Goal: Task Accomplishment & Management: Manage account settings

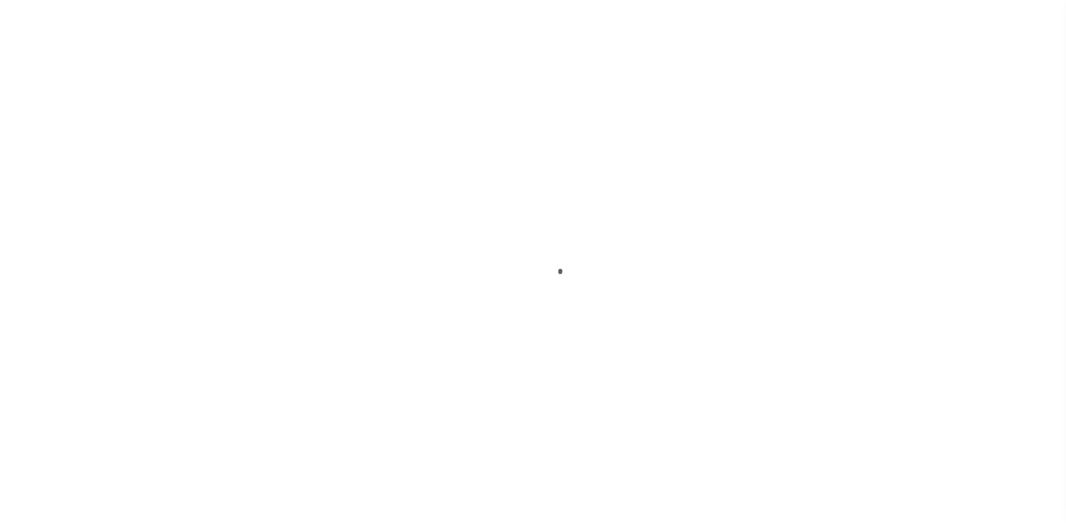
select select
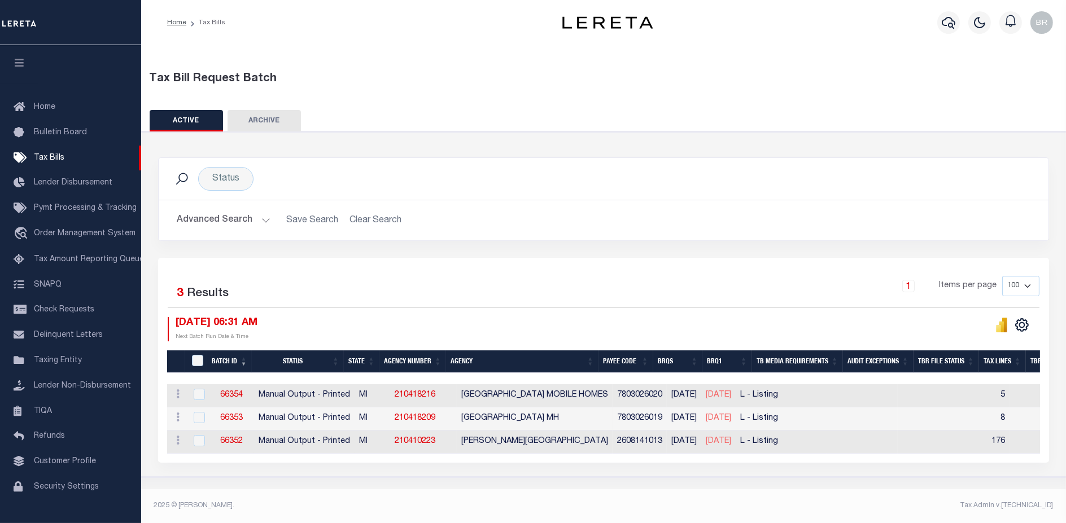
click at [218, 218] on button "Advanced Search" at bounding box center [224, 220] width 94 height 22
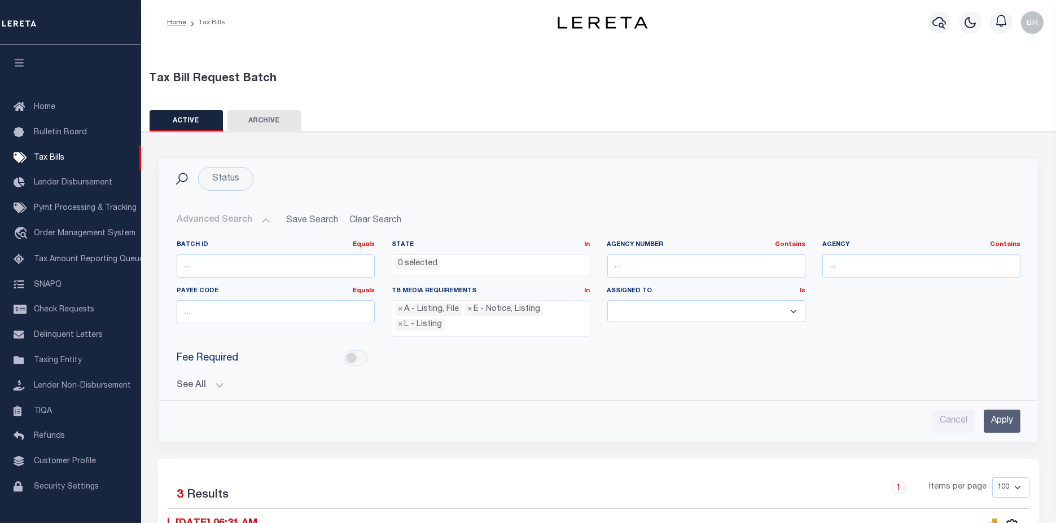
click at [190, 382] on button "See All" at bounding box center [599, 385] width 844 height 11
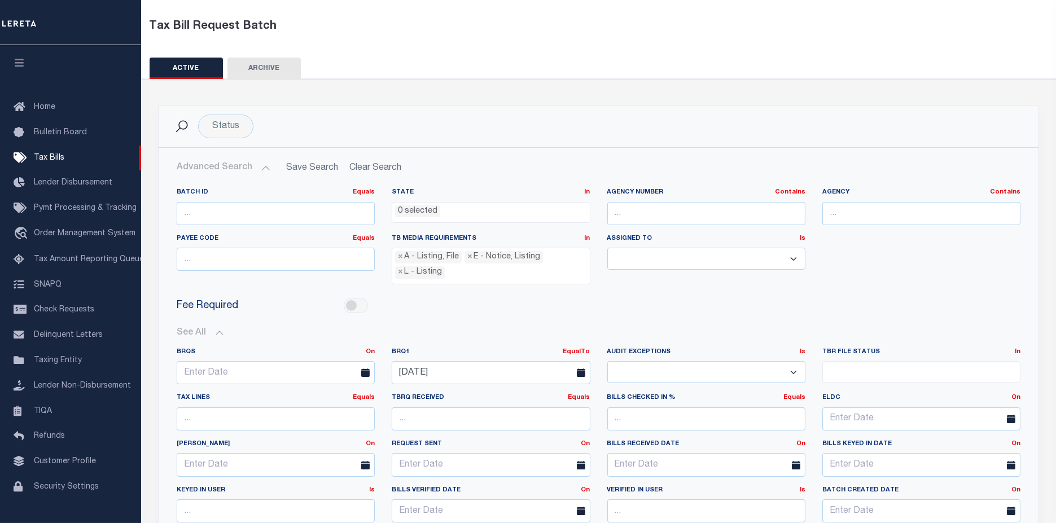
scroll to position [188, 0]
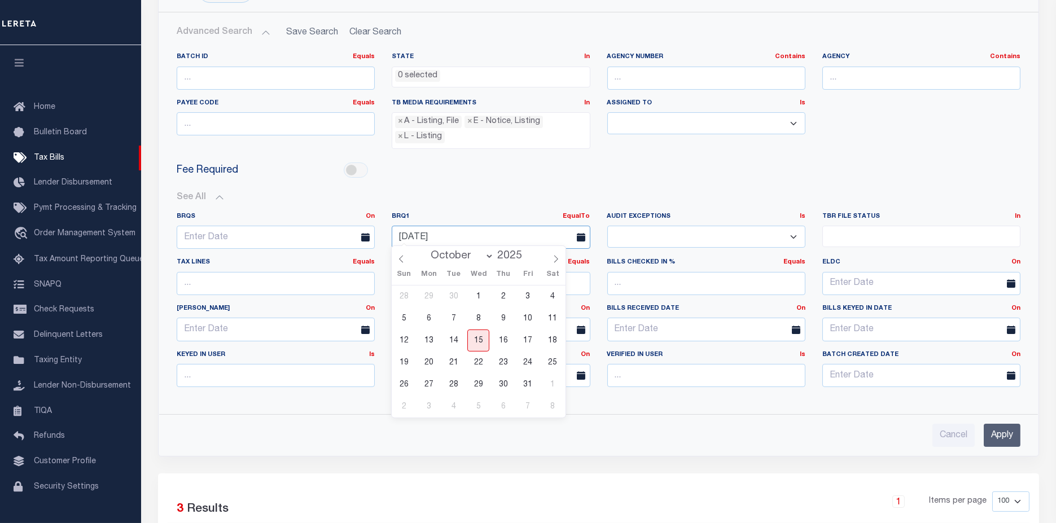
click at [463, 235] on input "[DATE]" at bounding box center [491, 237] width 198 height 23
click at [485, 343] on span "15" at bounding box center [478, 341] width 22 height 22
click at [995, 429] on input "Apply" at bounding box center [1002, 435] width 37 height 23
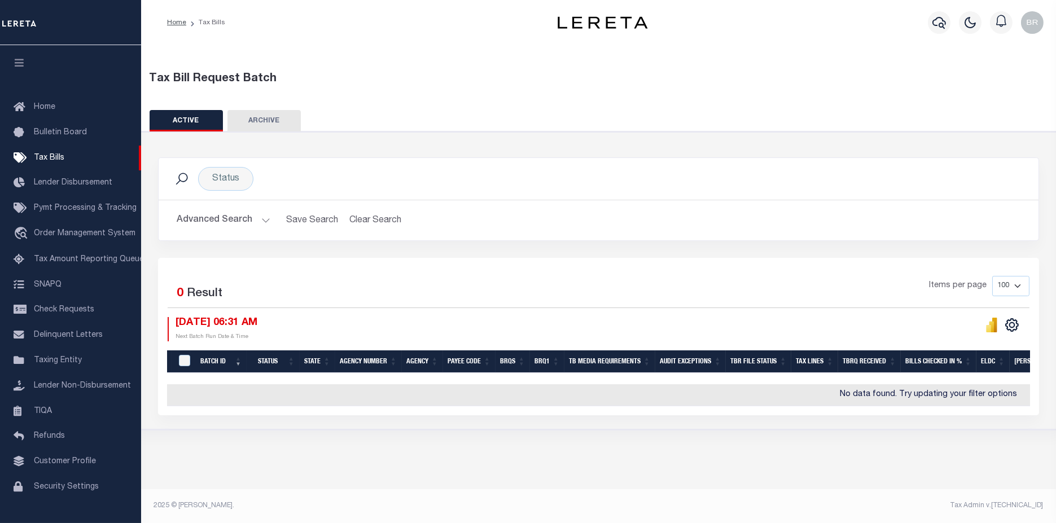
scroll to position [0, 0]
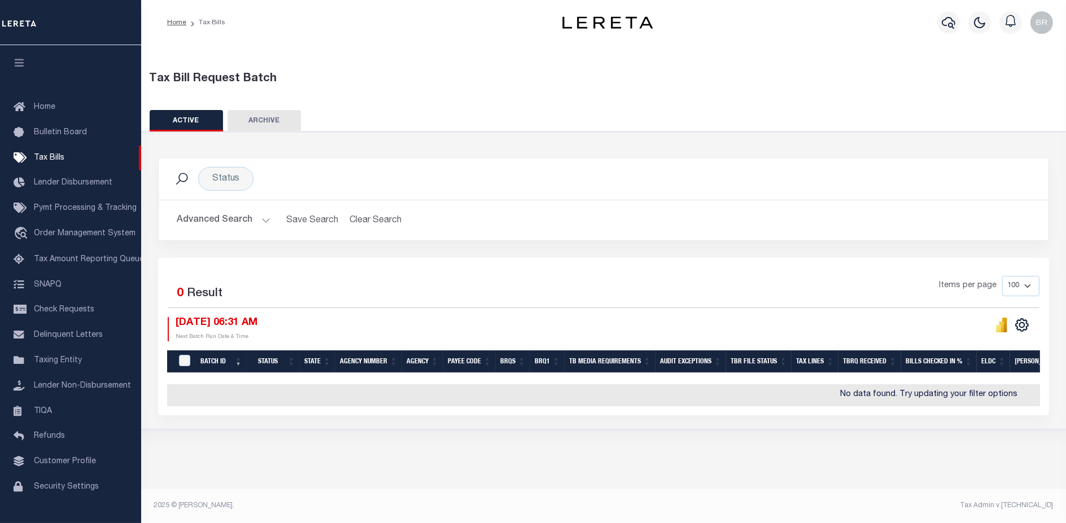
click at [215, 216] on button "Advanced Search" at bounding box center [224, 220] width 94 height 22
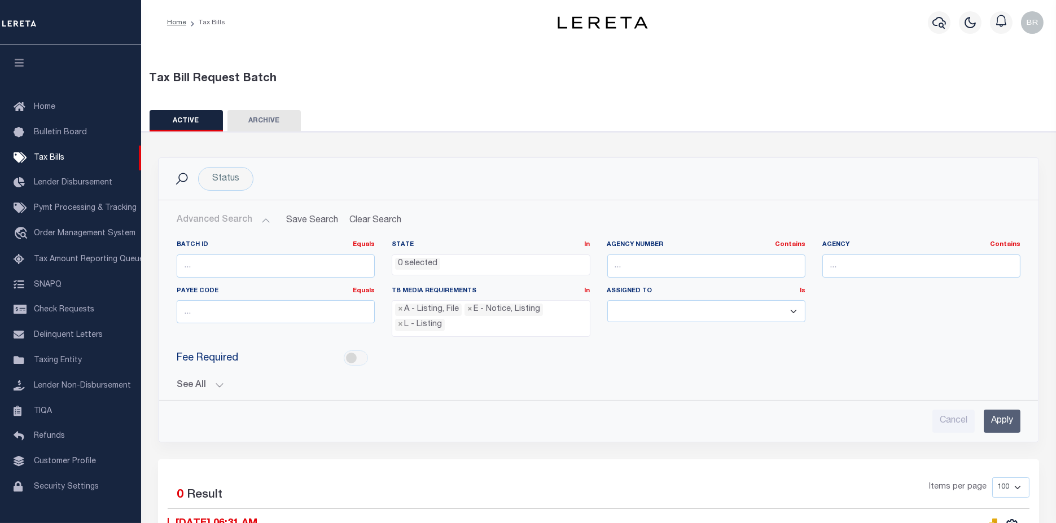
click at [194, 380] on button "See All" at bounding box center [599, 385] width 844 height 11
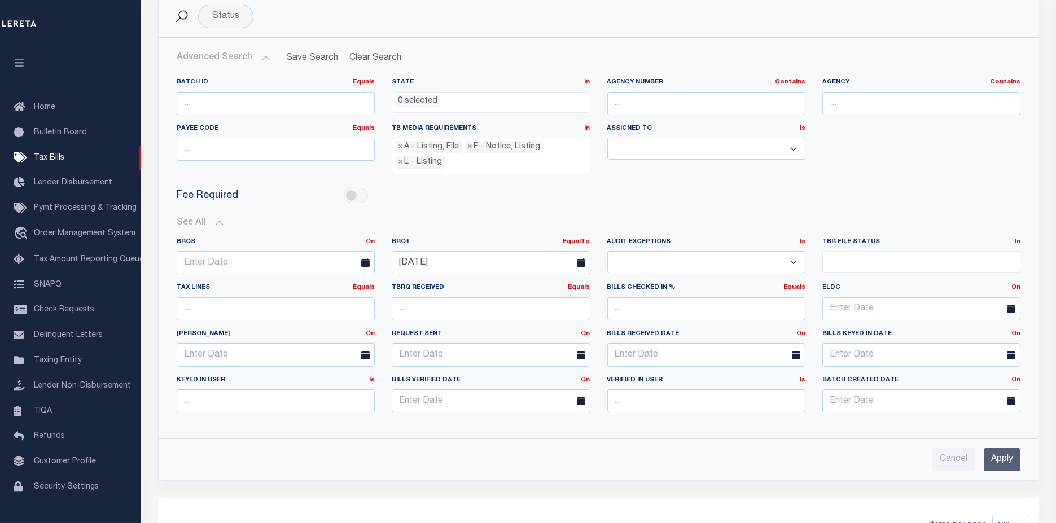
scroll to position [188, 0]
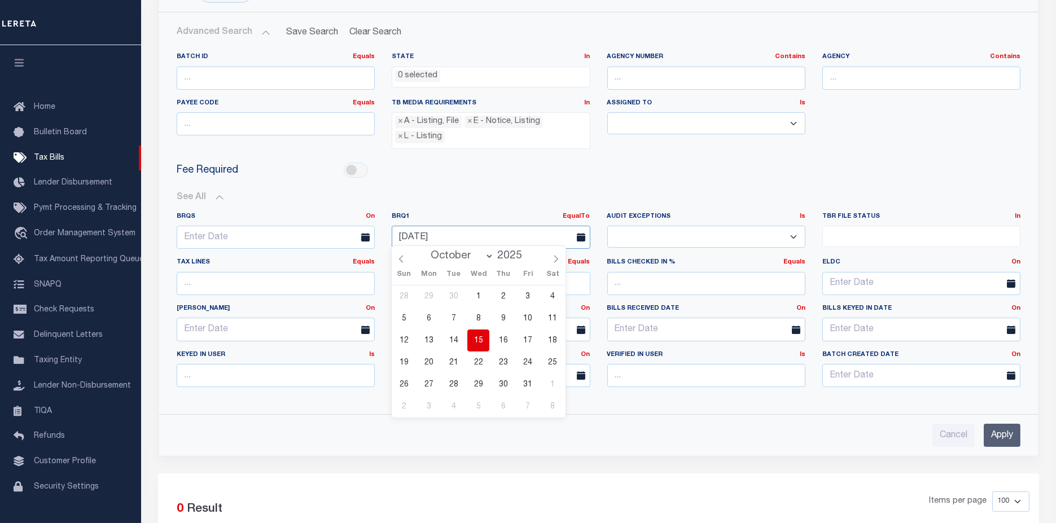
click at [468, 237] on input "[DATE]" at bounding box center [491, 237] width 198 height 23
click at [463, 343] on span "14" at bounding box center [454, 341] width 22 height 22
click at [1005, 432] on input "Apply" at bounding box center [1002, 435] width 37 height 23
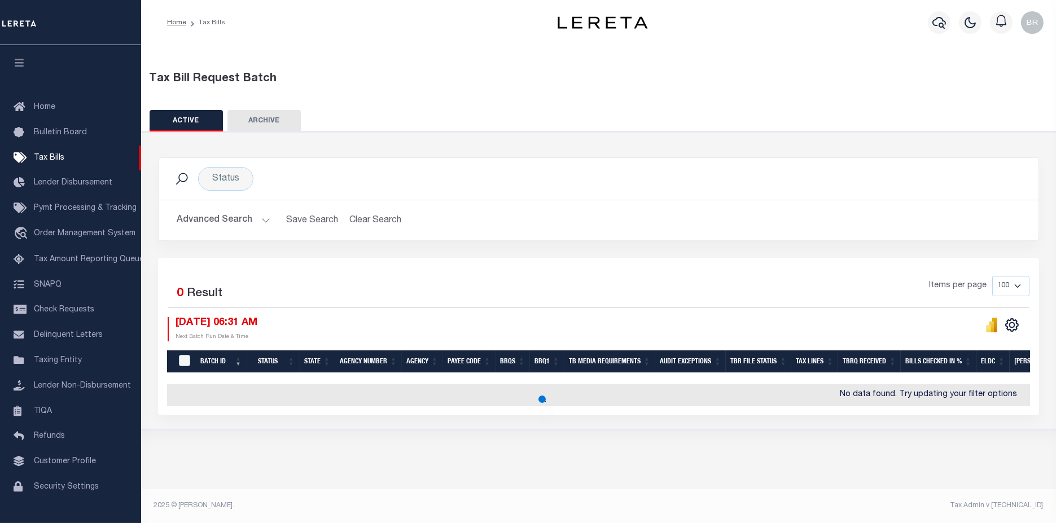
scroll to position [0, 0]
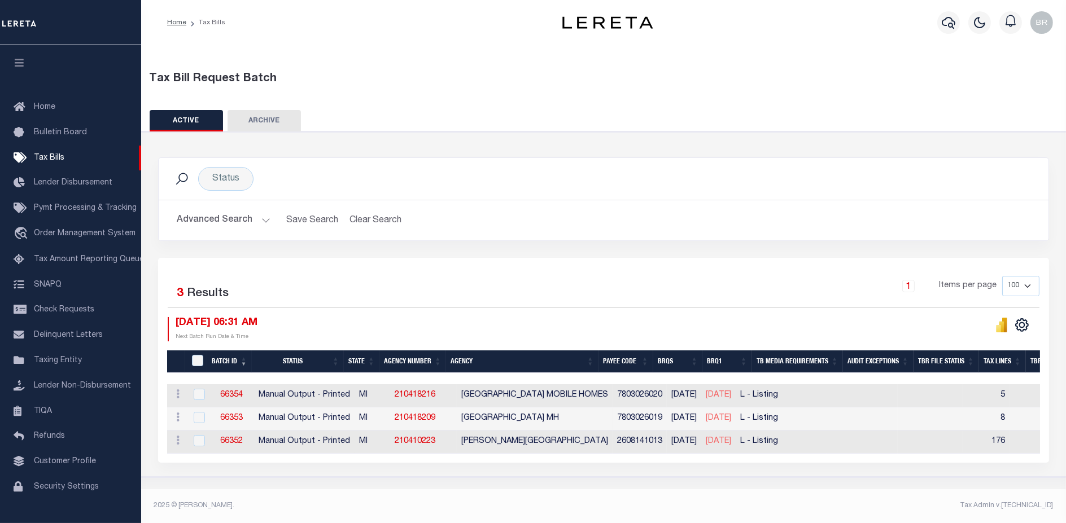
click at [233, 222] on button "Advanced Search" at bounding box center [224, 220] width 94 height 22
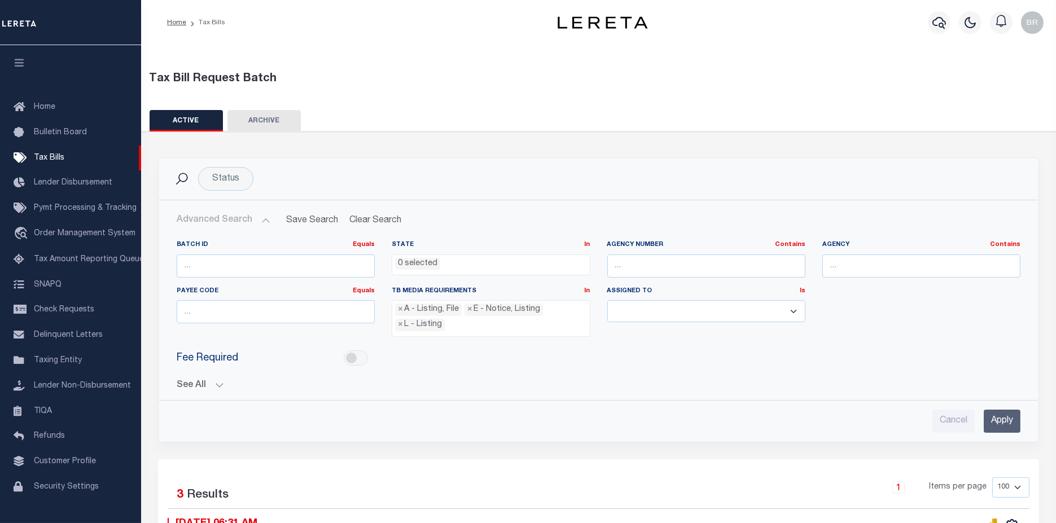
click at [187, 371] on div "See All BRQS On On After Before Between EqualTo On After" at bounding box center [599, 381] width 844 height 20
click at [185, 380] on button "See All" at bounding box center [599, 385] width 844 height 11
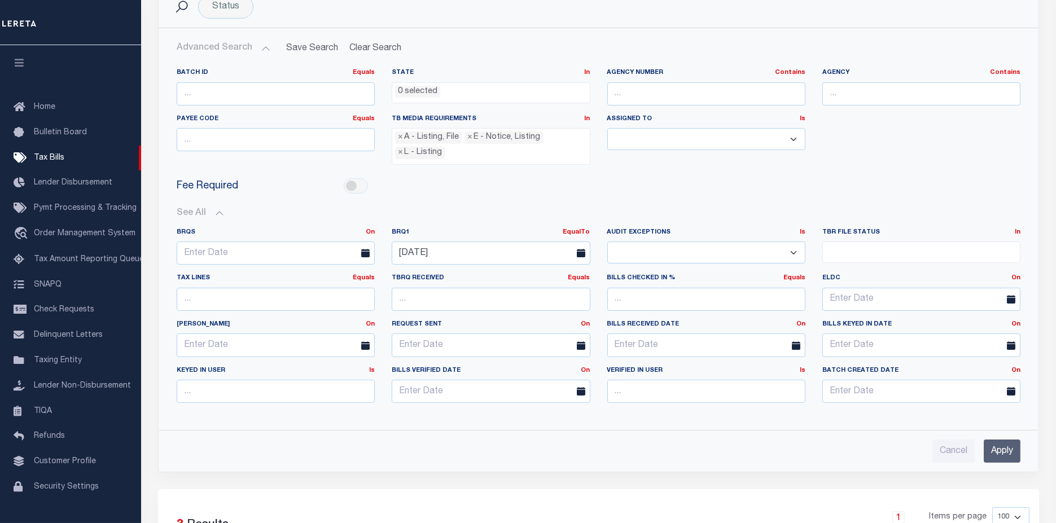
scroll to position [188, 0]
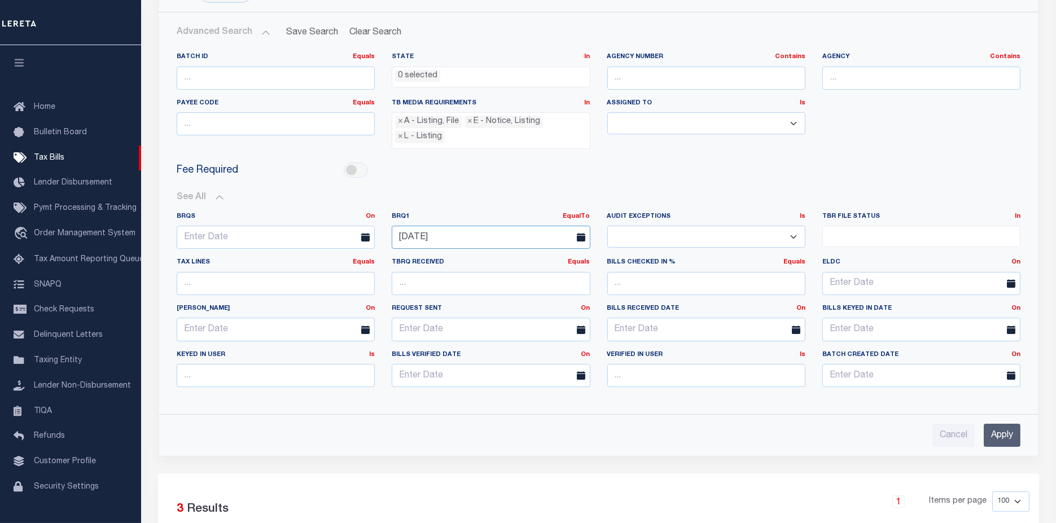
click at [474, 237] on input "[DATE]" at bounding box center [491, 237] width 198 height 23
click at [477, 346] on span "15" at bounding box center [478, 341] width 22 height 22
type input "[DATE]"
click at [996, 430] on input "Apply" at bounding box center [1002, 435] width 37 height 23
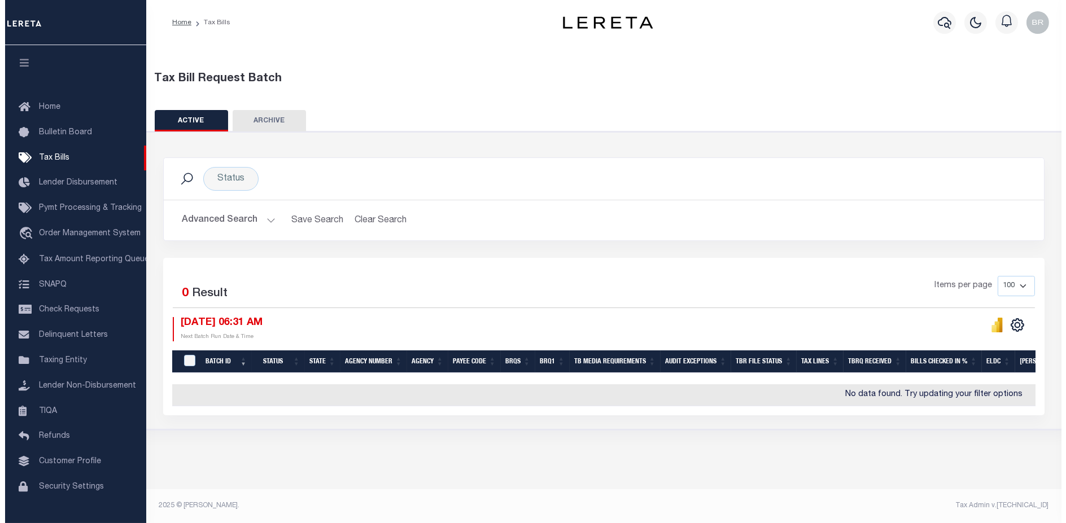
scroll to position [0, 0]
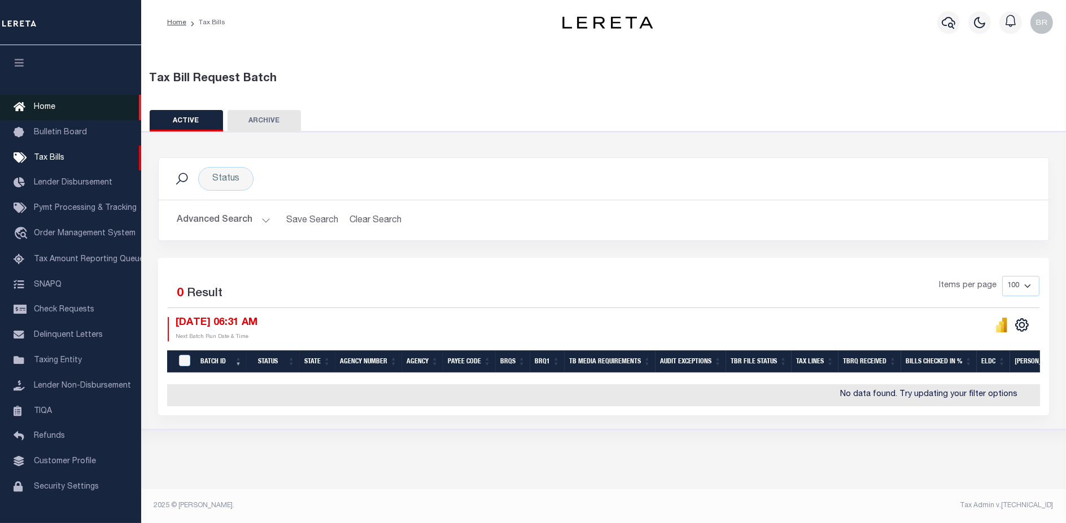
click at [42, 108] on span "Home" at bounding box center [44, 107] width 21 height 8
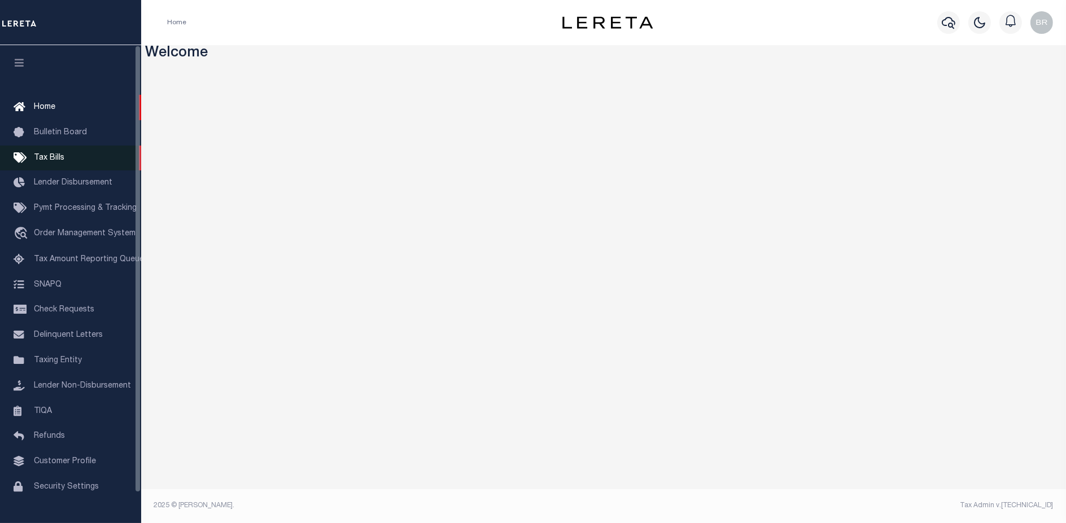
click at [46, 157] on span "Tax Bills" at bounding box center [49, 158] width 30 height 8
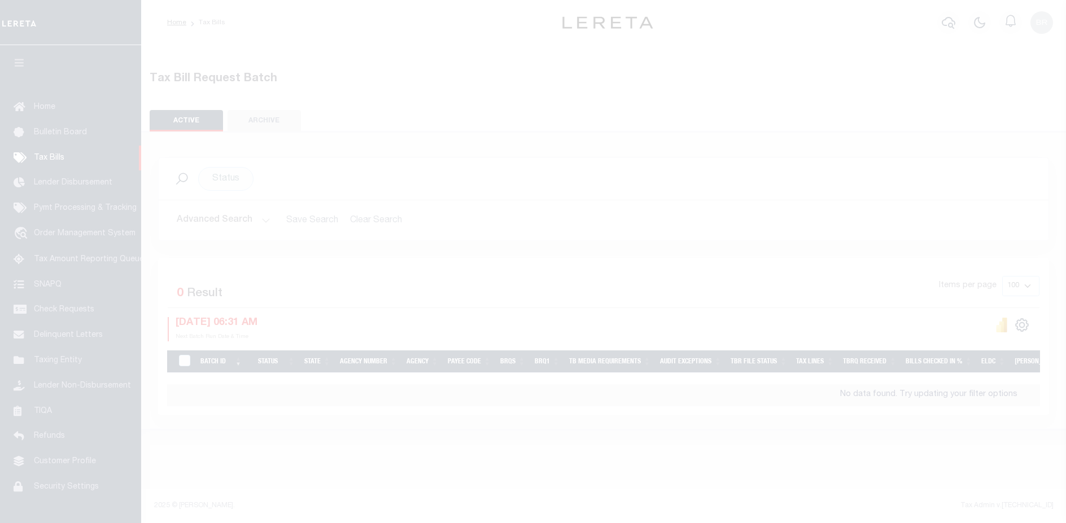
select select
select select "9"
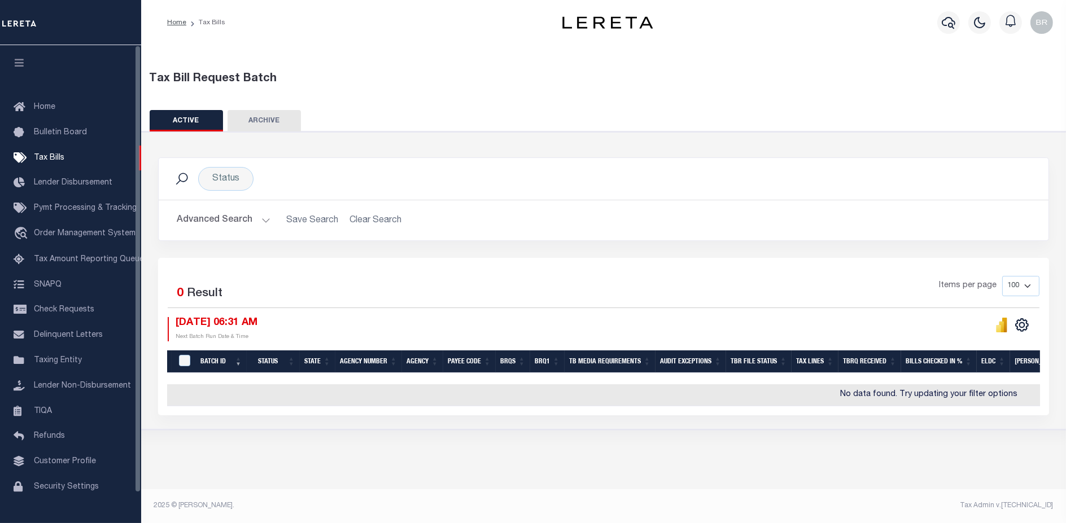
click at [217, 215] on button "Advanced Search" at bounding box center [224, 220] width 94 height 22
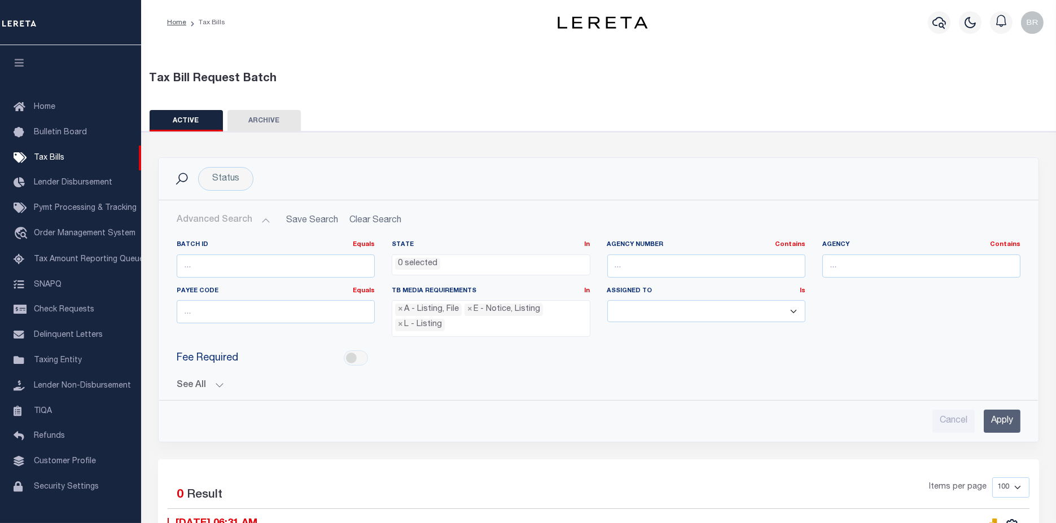
click at [185, 383] on button "See All" at bounding box center [599, 385] width 844 height 11
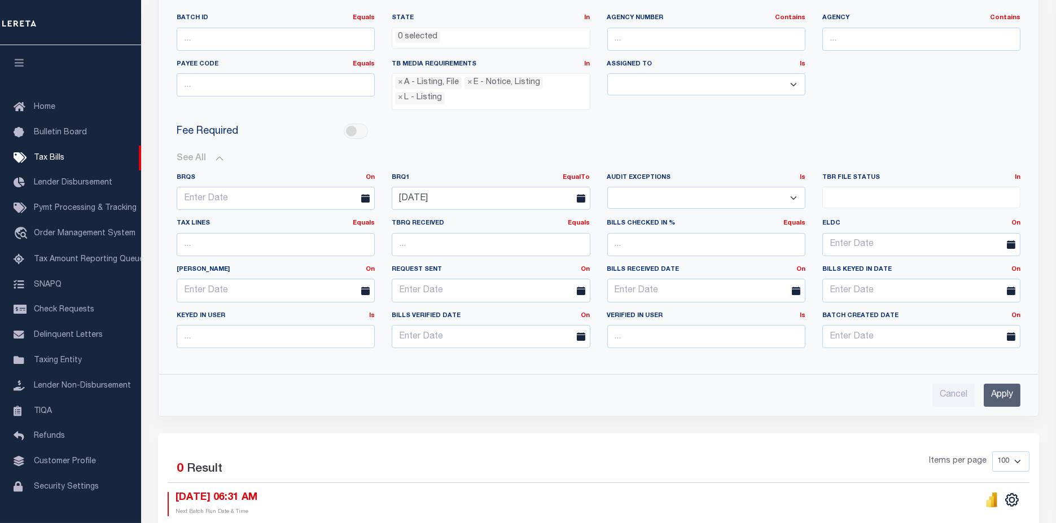
scroll to position [251, 0]
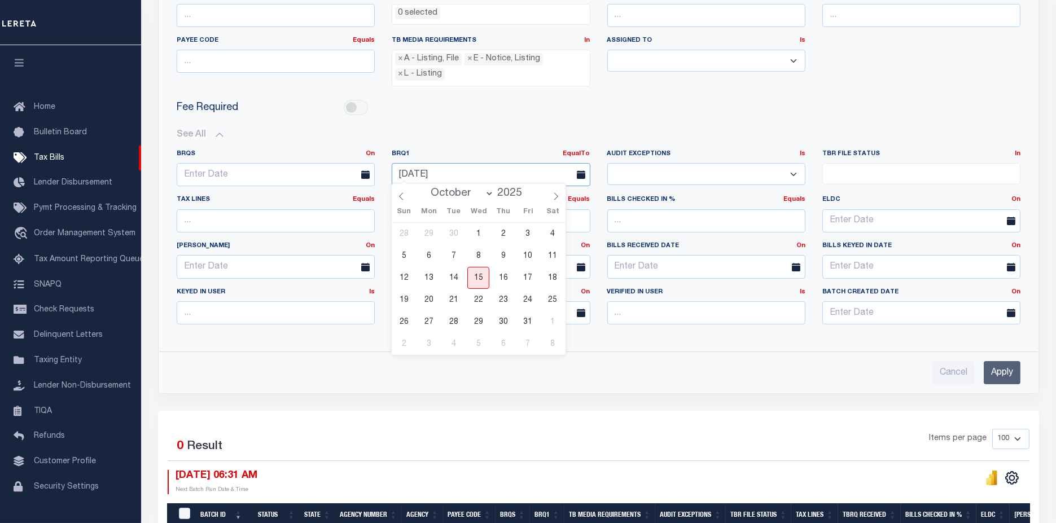
click at [471, 176] on input "[DATE]" at bounding box center [491, 174] width 198 height 23
click at [479, 274] on span "15" at bounding box center [478, 278] width 22 height 22
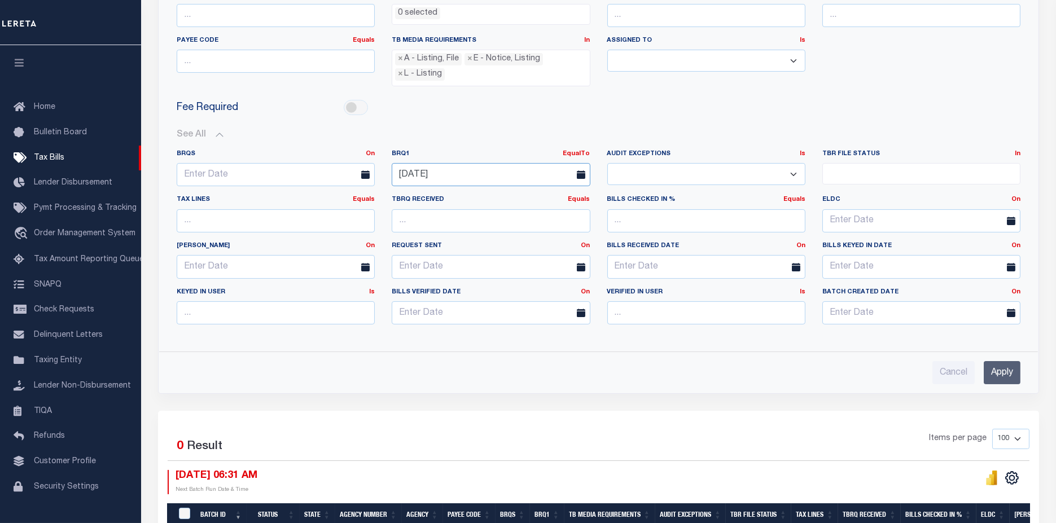
click at [472, 166] on input "[DATE]" at bounding box center [491, 174] width 198 height 23
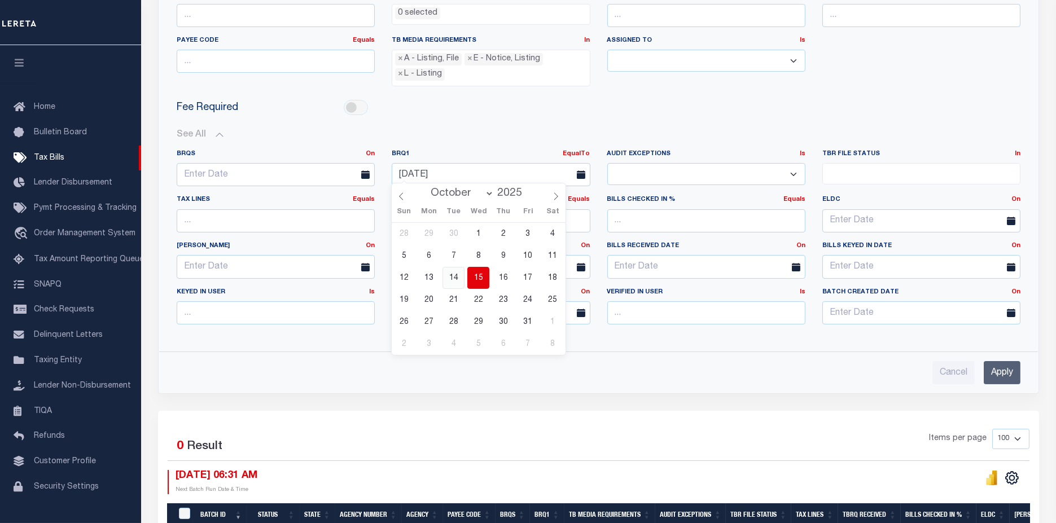
click at [452, 280] on span "14" at bounding box center [454, 278] width 22 height 22
type input "[DATE]"
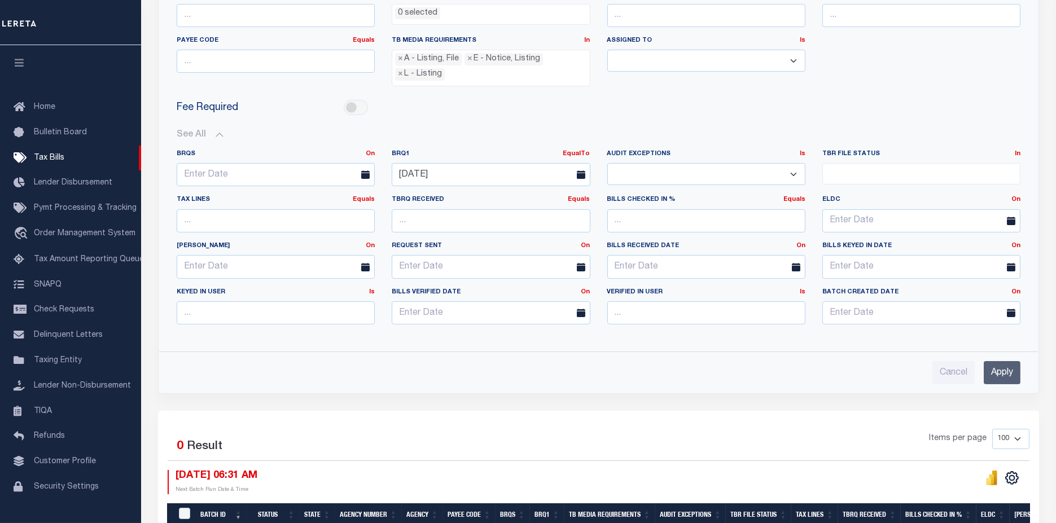
click at [1003, 371] on input "Apply" at bounding box center [1002, 372] width 37 height 23
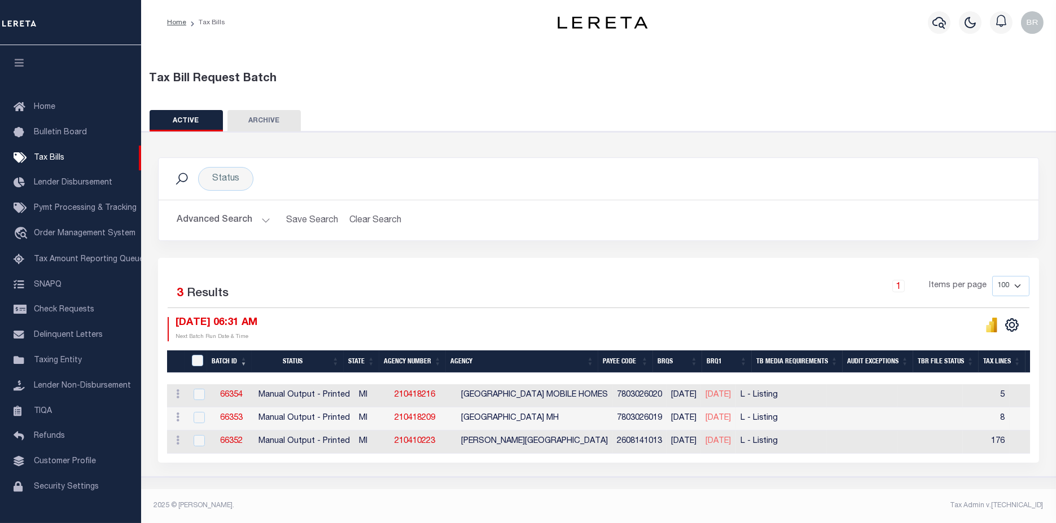
scroll to position [0, 0]
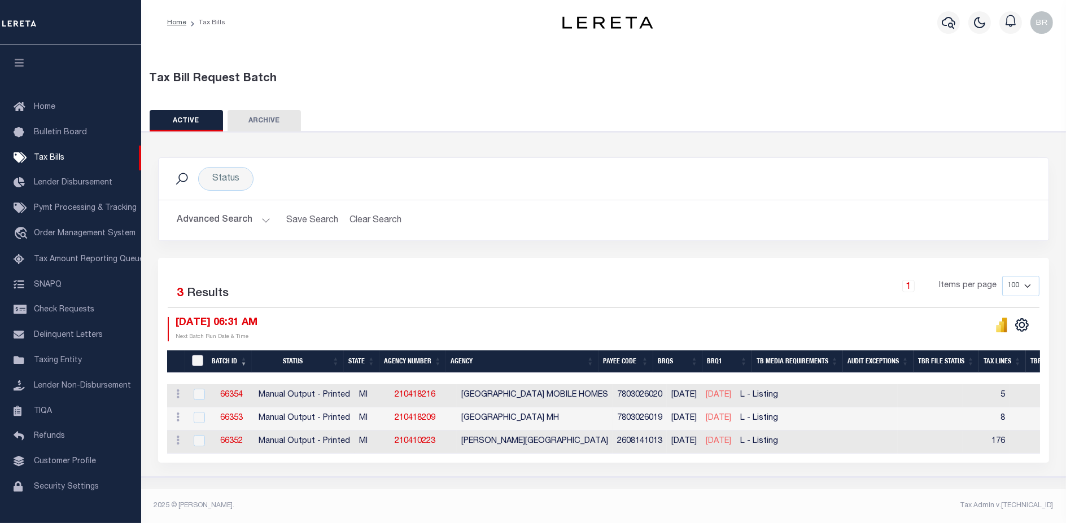
click at [199, 361] on input "TaxBillRequestBatchId" at bounding box center [197, 360] width 11 height 11
checkbox input "true"
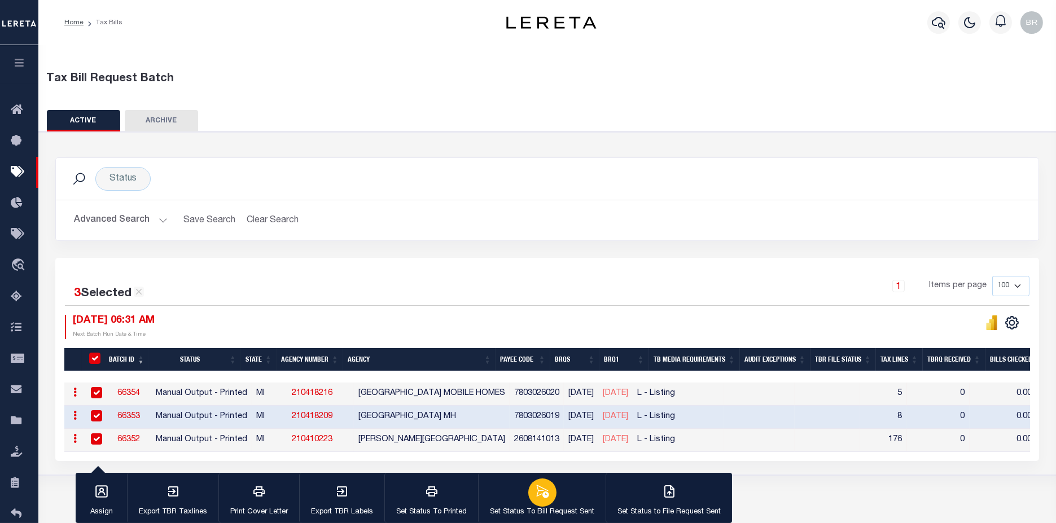
click at [536, 498] on icon "button" at bounding box center [542, 491] width 15 height 15
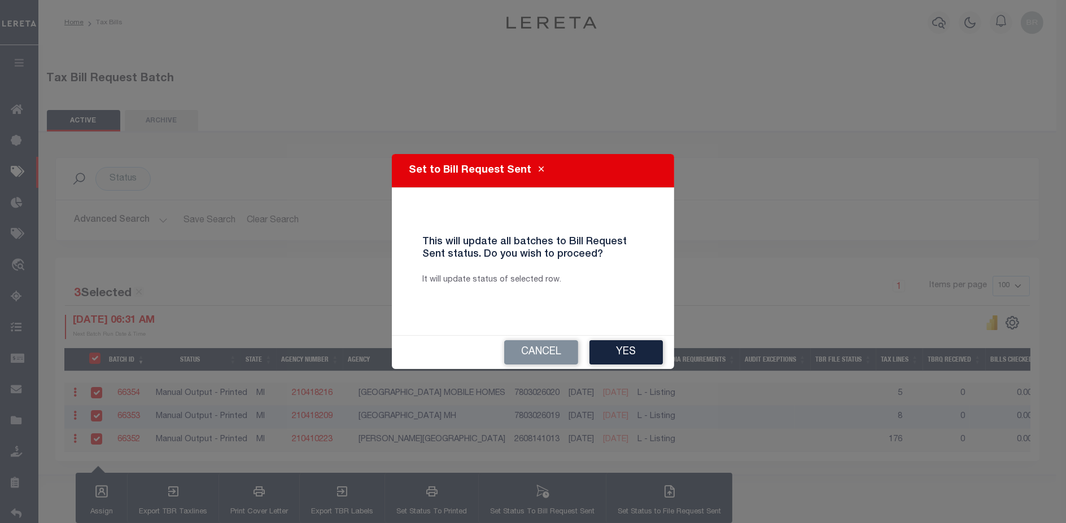
click at [632, 361] on button "Yes" at bounding box center [625, 352] width 73 height 24
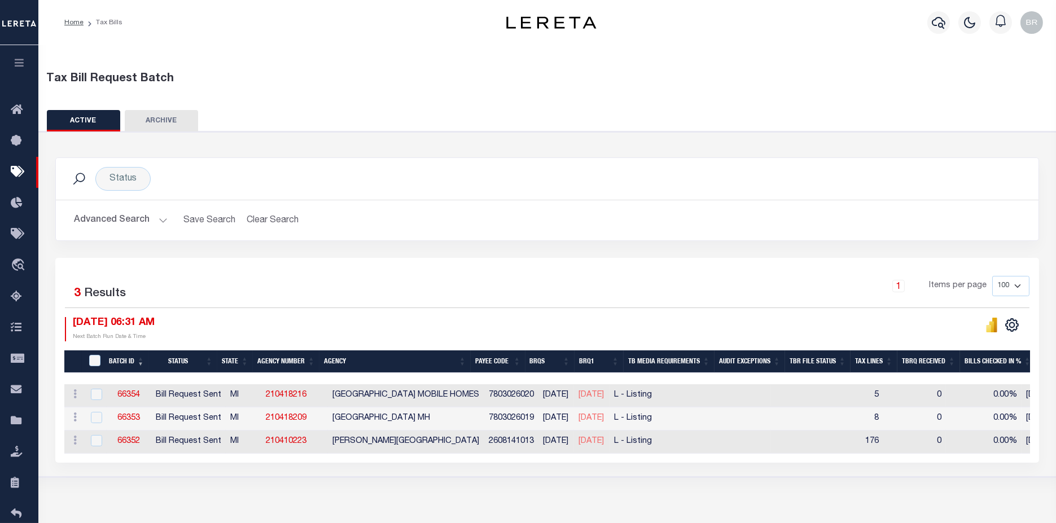
click at [135, 224] on button "Advanced Search" at bounding box center [121, 220] width 94 height 22
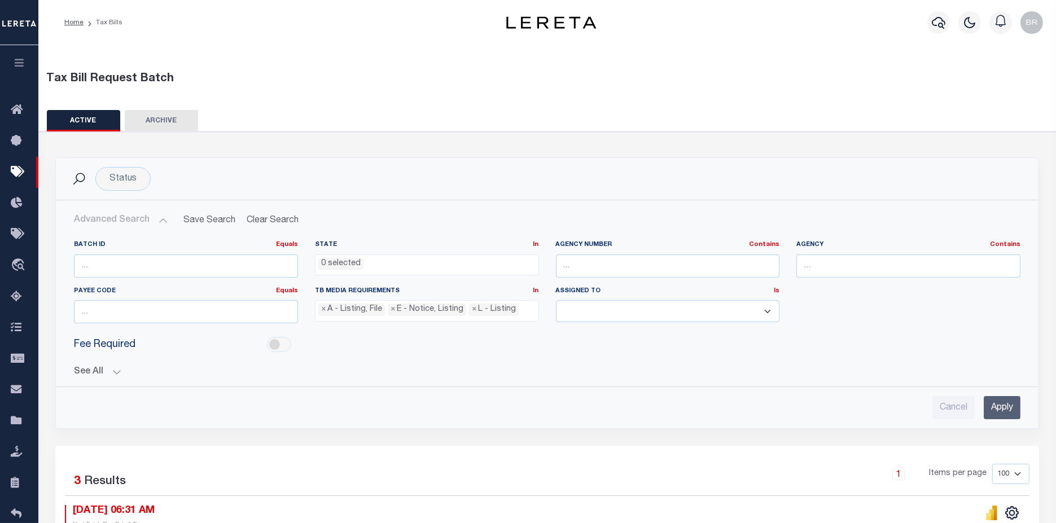
click at [90, 367] on button "See All" at bounding box center [547, 372] width 947 height 11
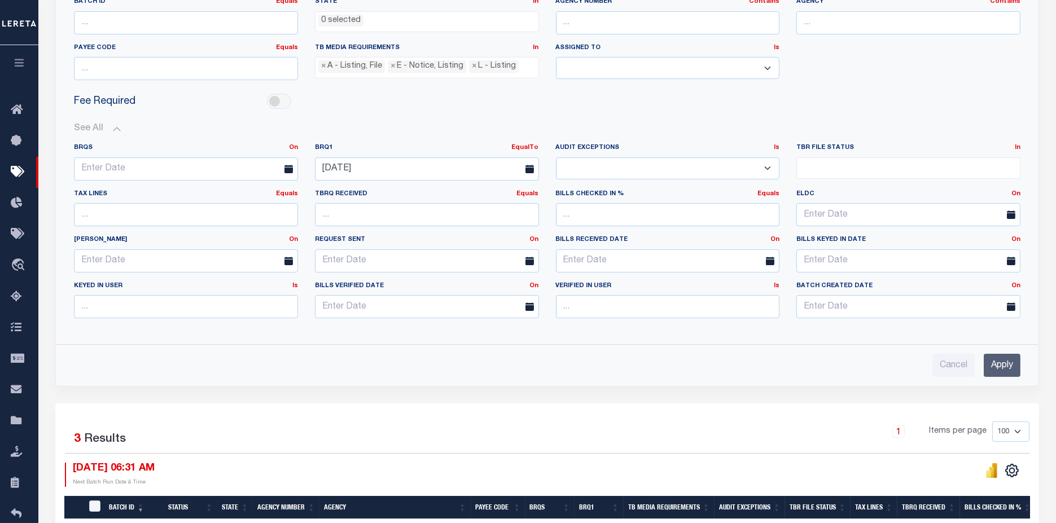
scroll to position [251, 0]
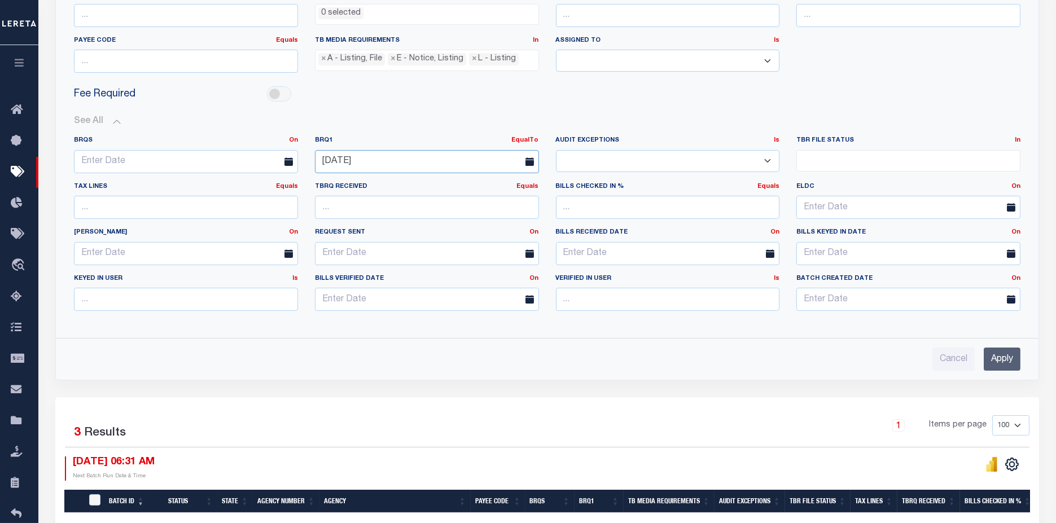
click at [434, 168] on input "[DATE]" at bounding box center [427, 161] width 224 height 23
click at [356, 268] on span "13" at bounding box center [352, 266] width 22 height 22
type input "[DATE]"
click at [1001, 349] on input "Apply" at bounding box center [1002, 359] width 37 height 23
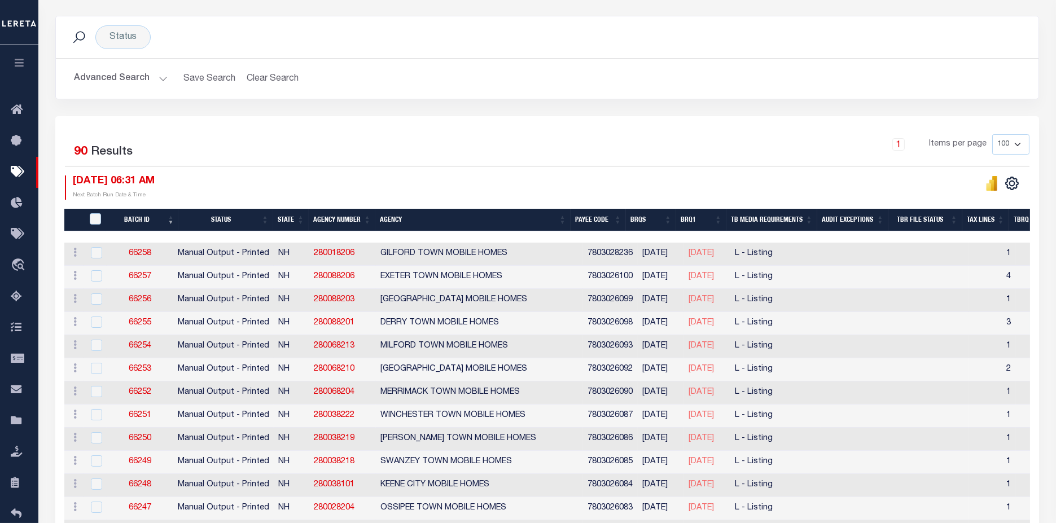
scroll to position [188, 0]
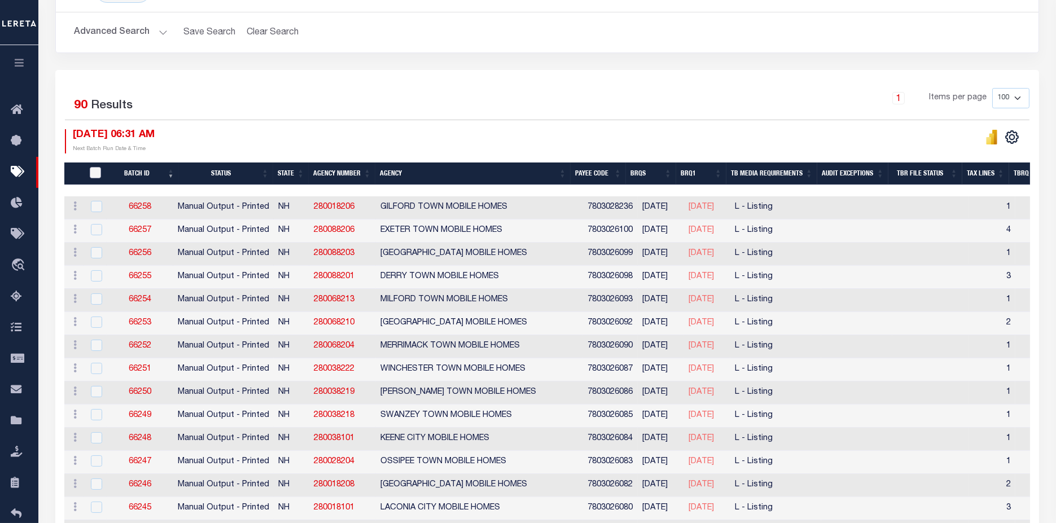
click at [93, 174] on input "TaxBillRequestBatchId" at bounding box center [95, 172] width 11 height 11
checkbox input "true"
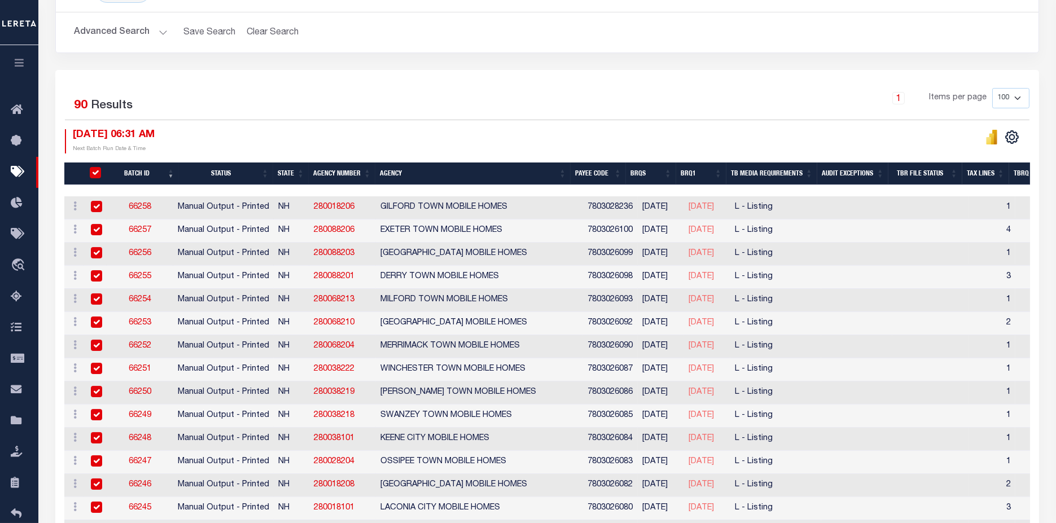
checkbox input "true"
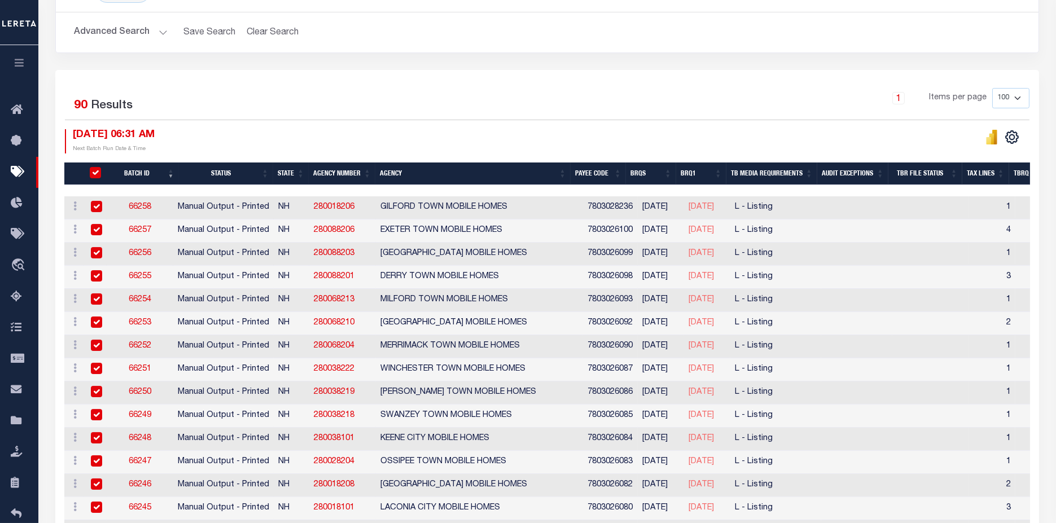
checkbox input "true"
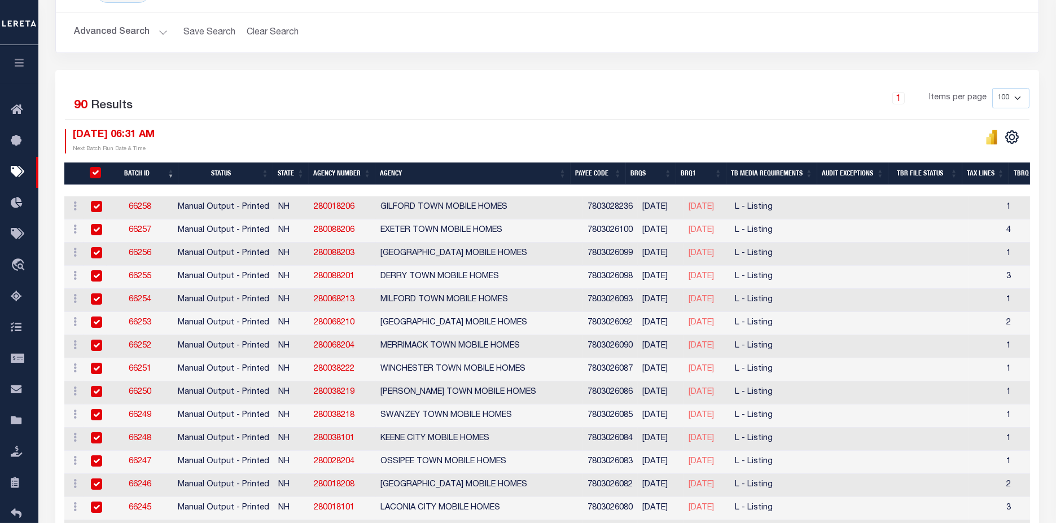
checkbox input "true"
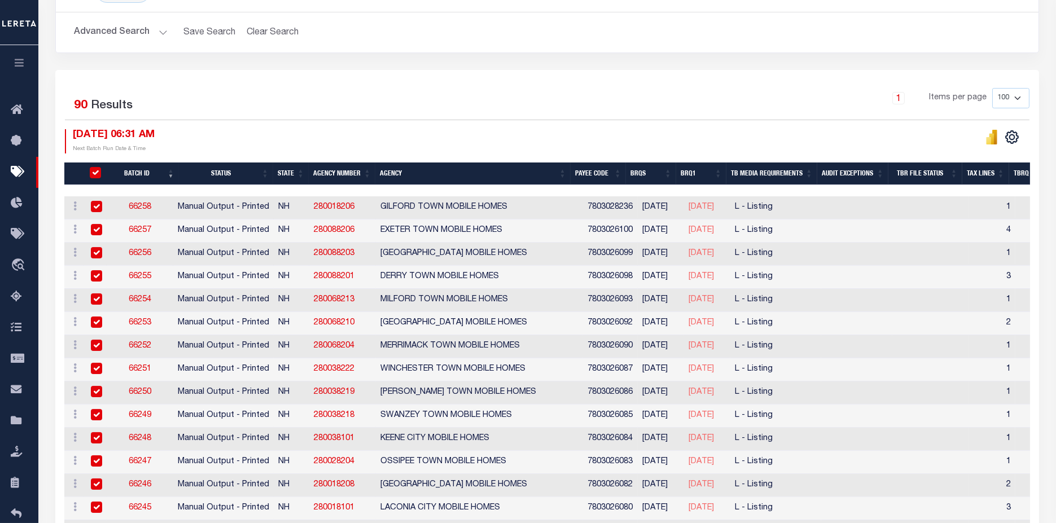
checkbox input "true"
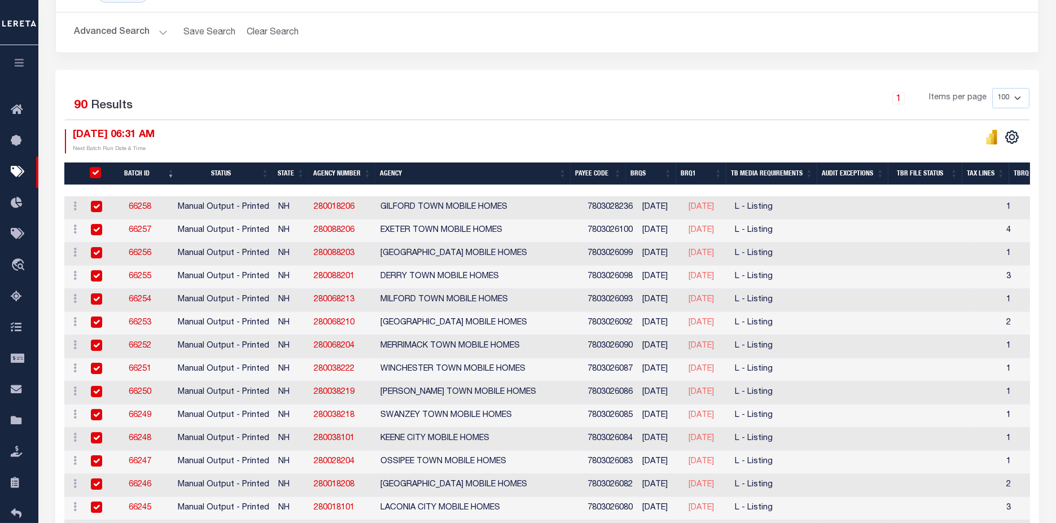
checkbox input "true"
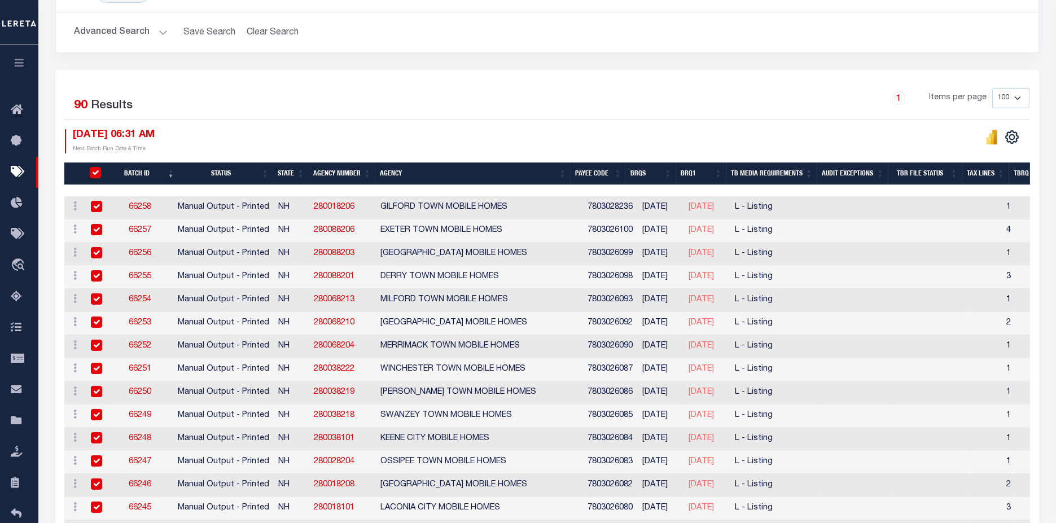
checkbox input "true"
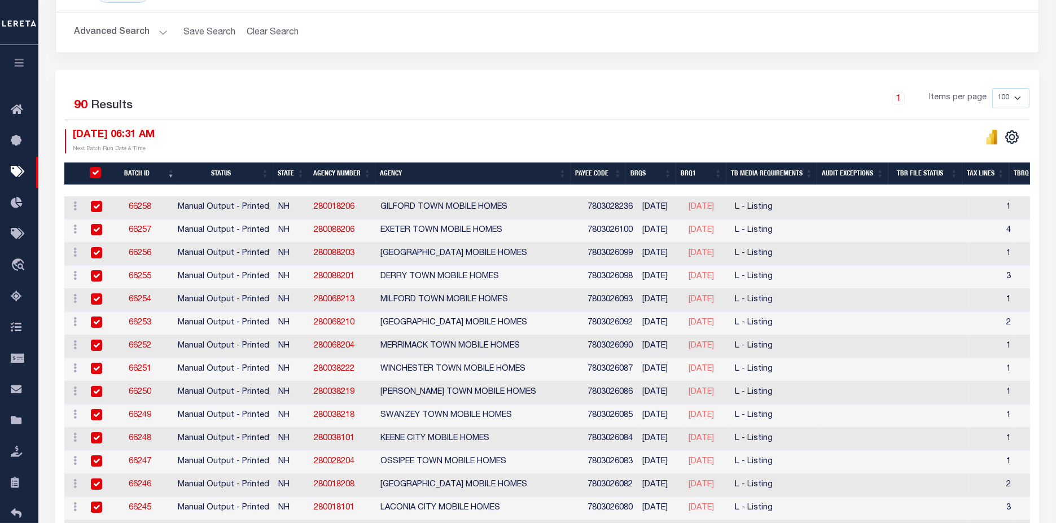
checkbox input "true"
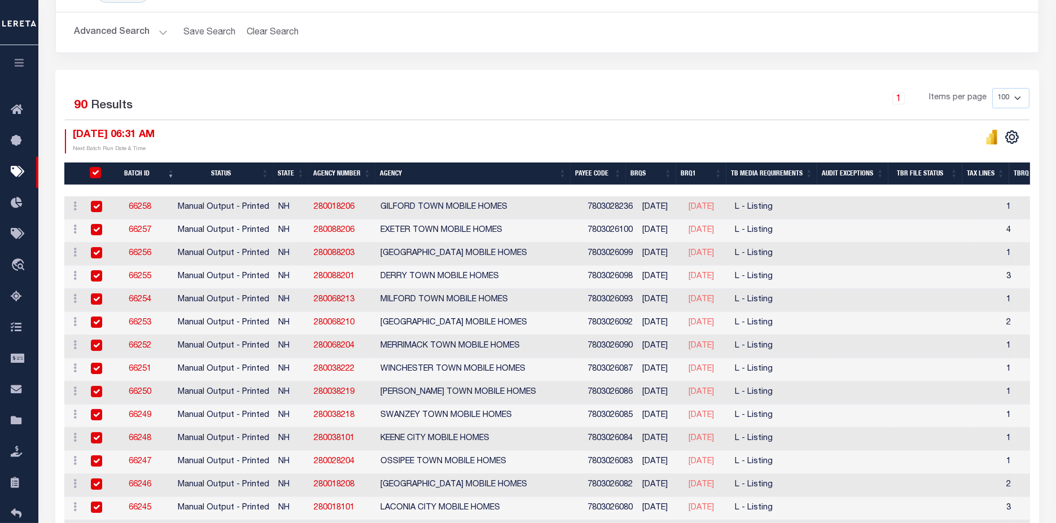
checkbox input "true"
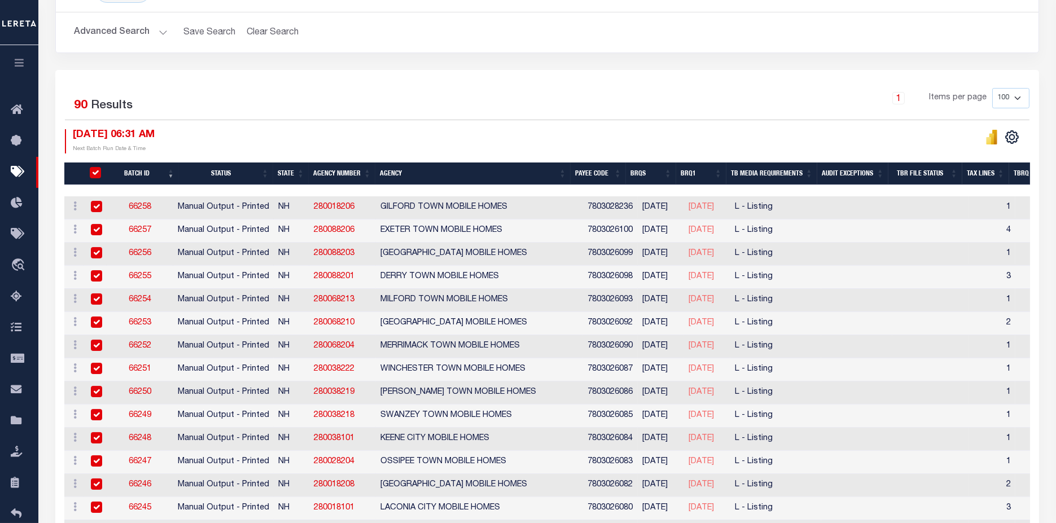
checkbox input "true"
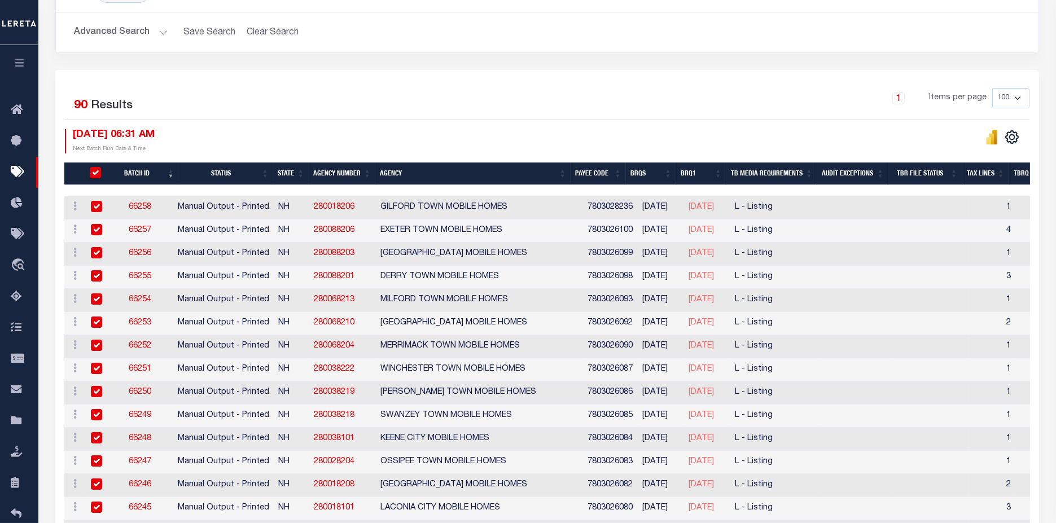
checkbox input "true"
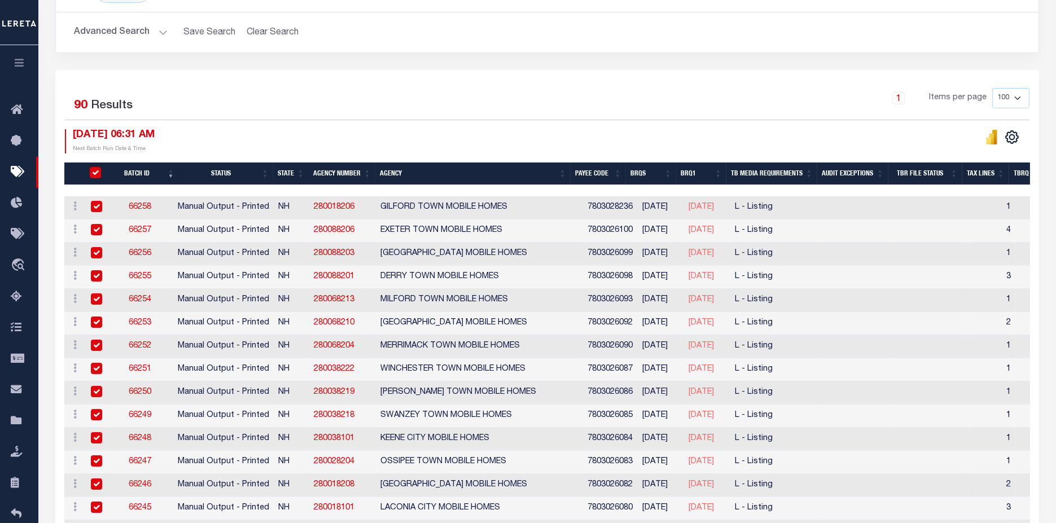
checkbox input "true"
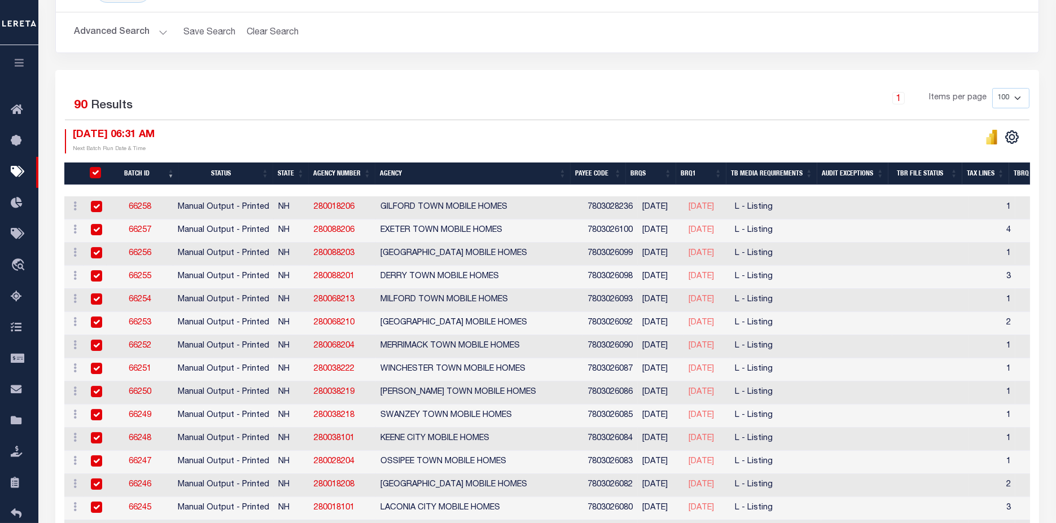
checkbox input "true"
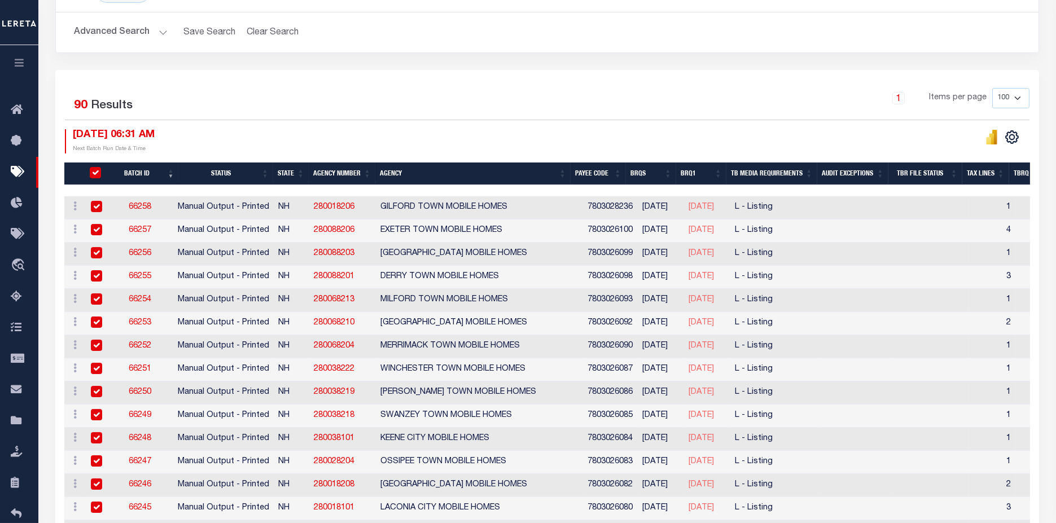
checkbox input "true"
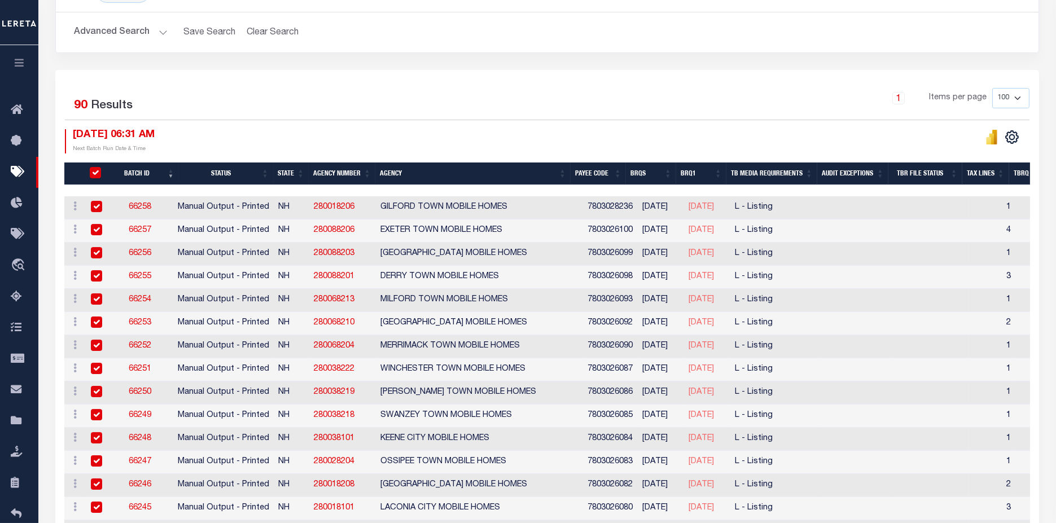
checkbox input "true"
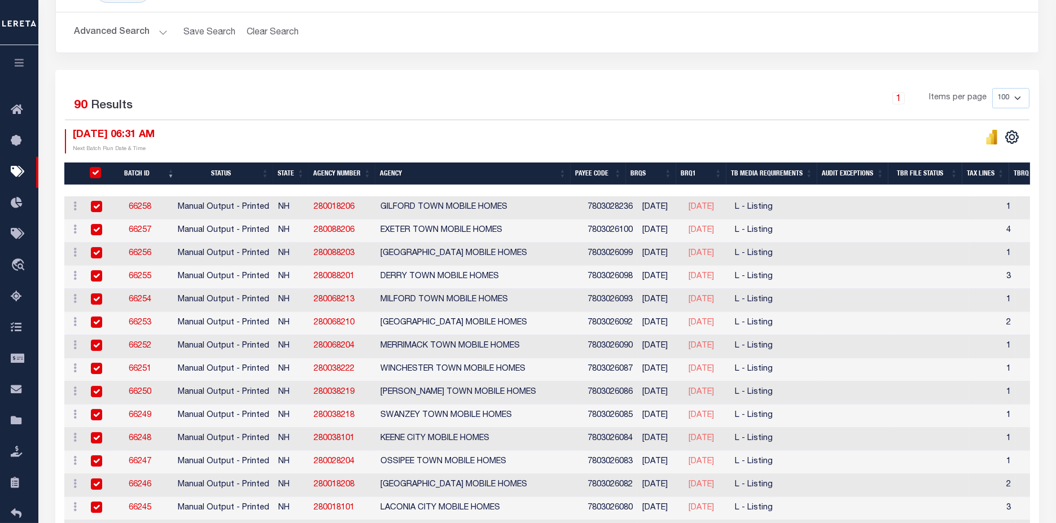
checkbox input "true"
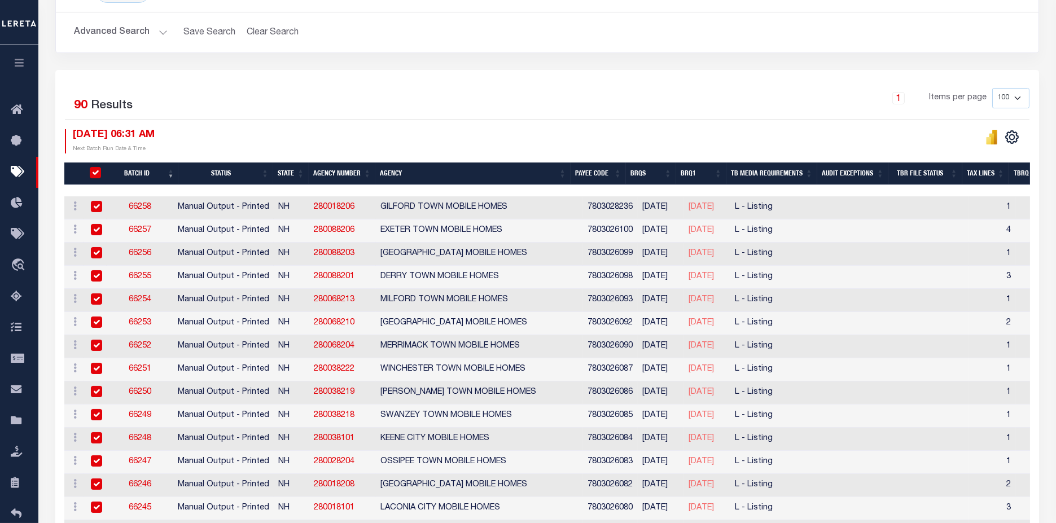
checkbox input "true"
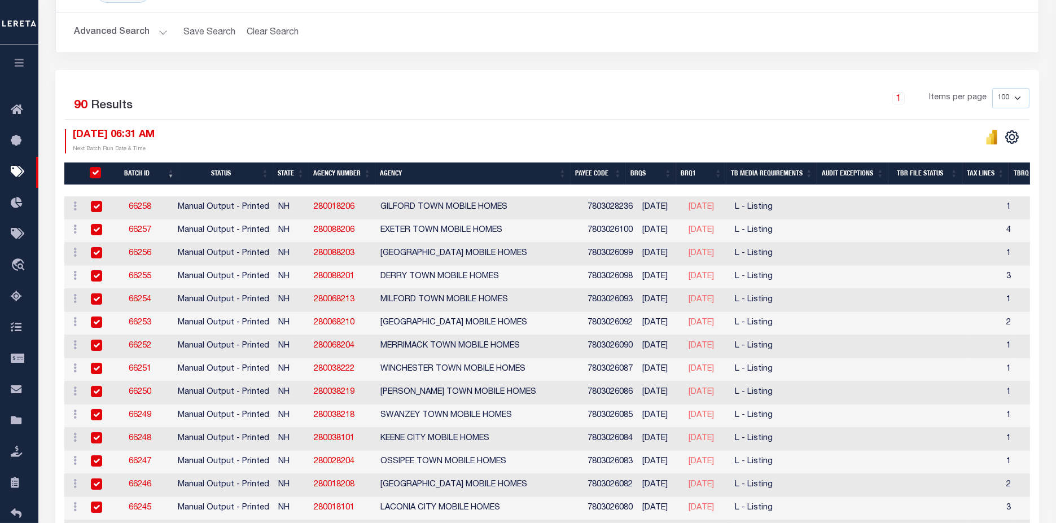
checkbox input "true"
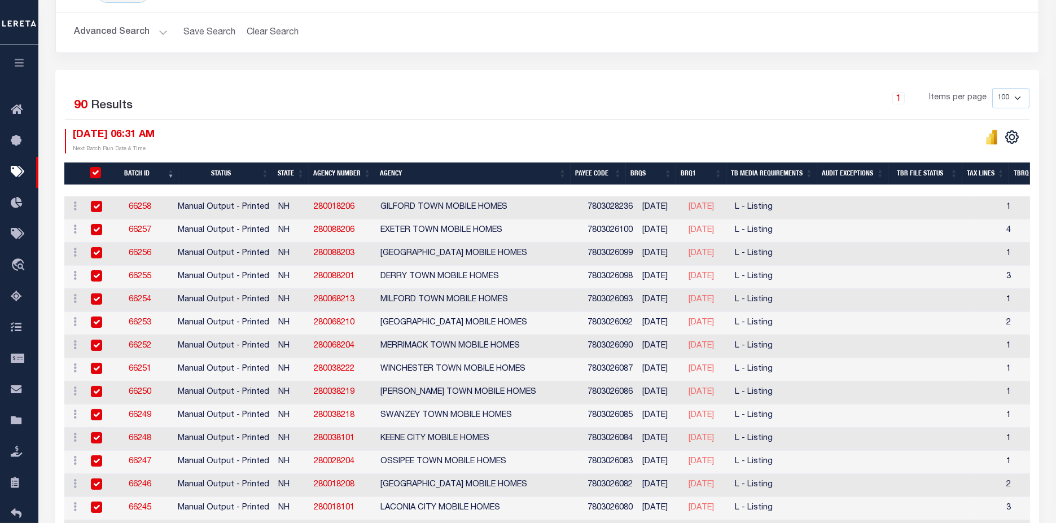
checkbox input "true"
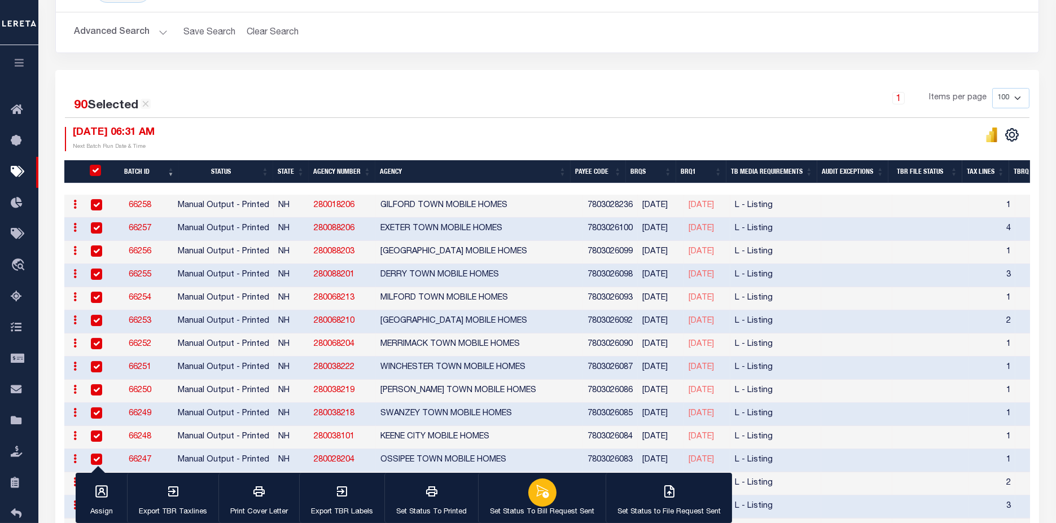
click at [560, 507] on p "Set Status To Bill Request Sent" at bounding box center [542, 512] width 104 height 11
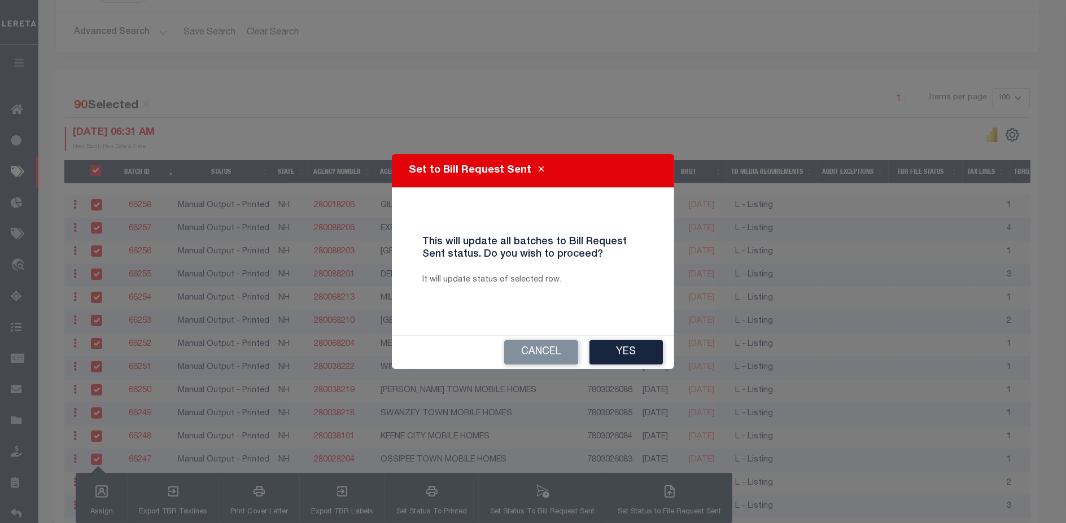
click at [630, 356] on button "Yes" at bounding box center [625, 352] width 73 height 24
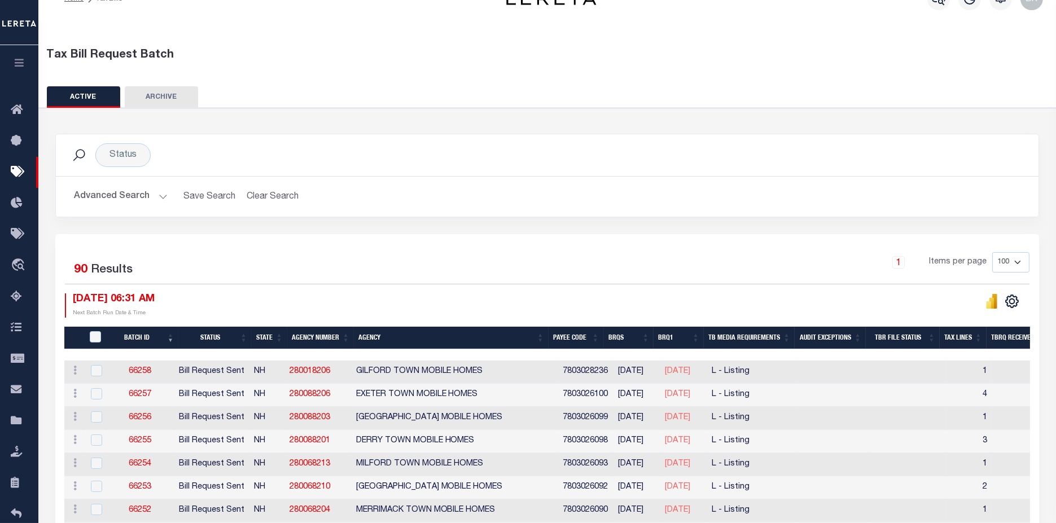
scroll to position [0, 0]
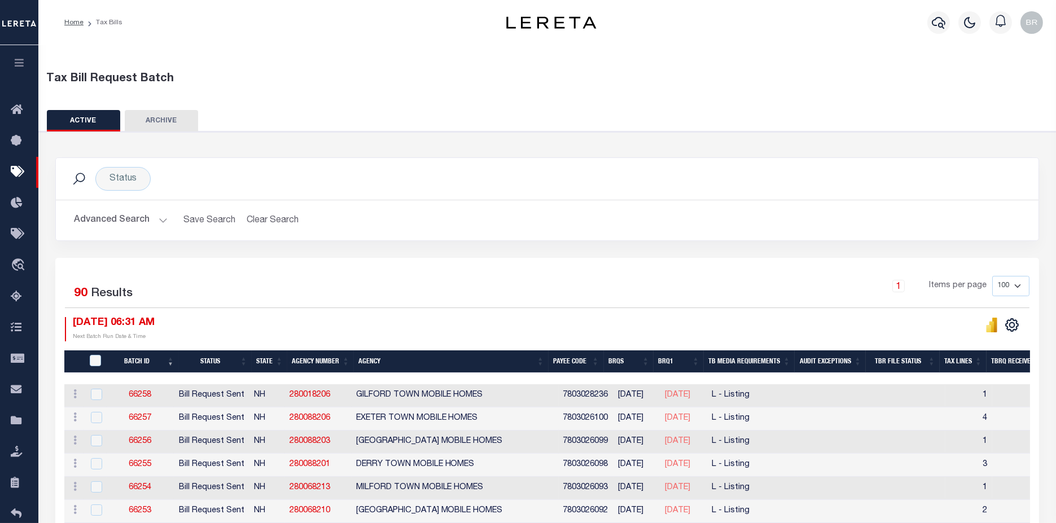
click at [124, 217] on button "Advanced Search" at bounding box center [121, 220] width 94 height 22
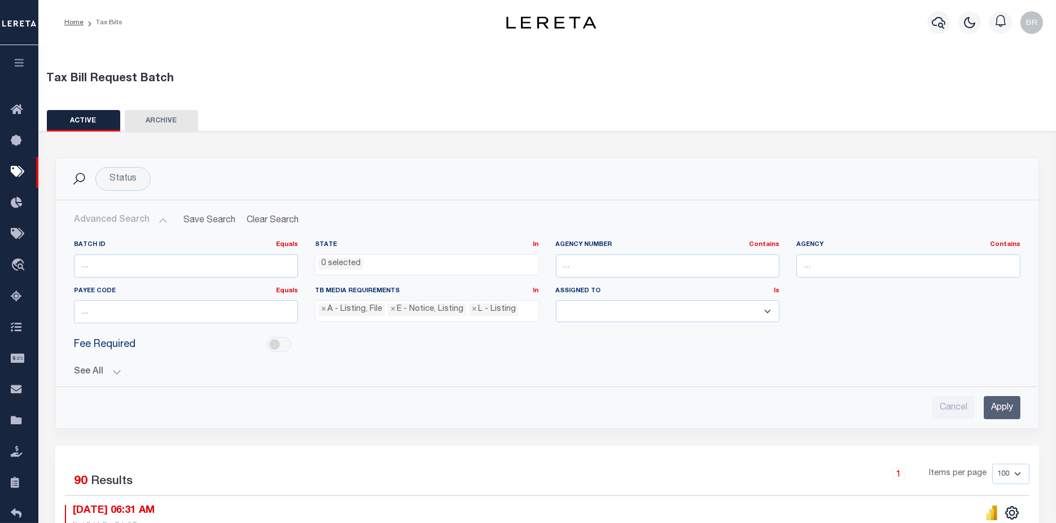
click at [93, 377] on div "Batch ID Equals Equals Is Not Equal To Is Greater Than Is Less Than State In In…" at bounding box center [547, 325] width 965 height 188
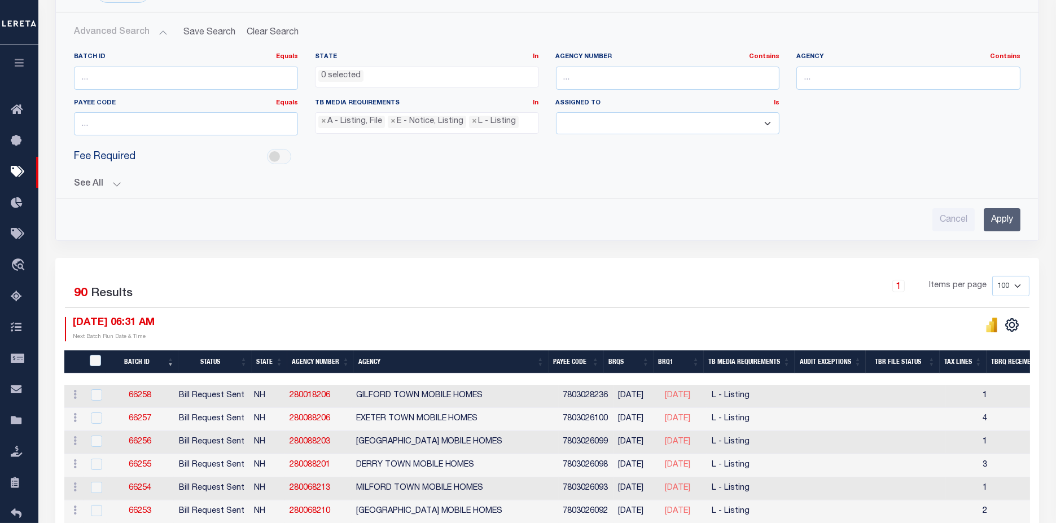
click at [87, 182] on button "See All" at bounding box center [547, 184] width 947 height 11
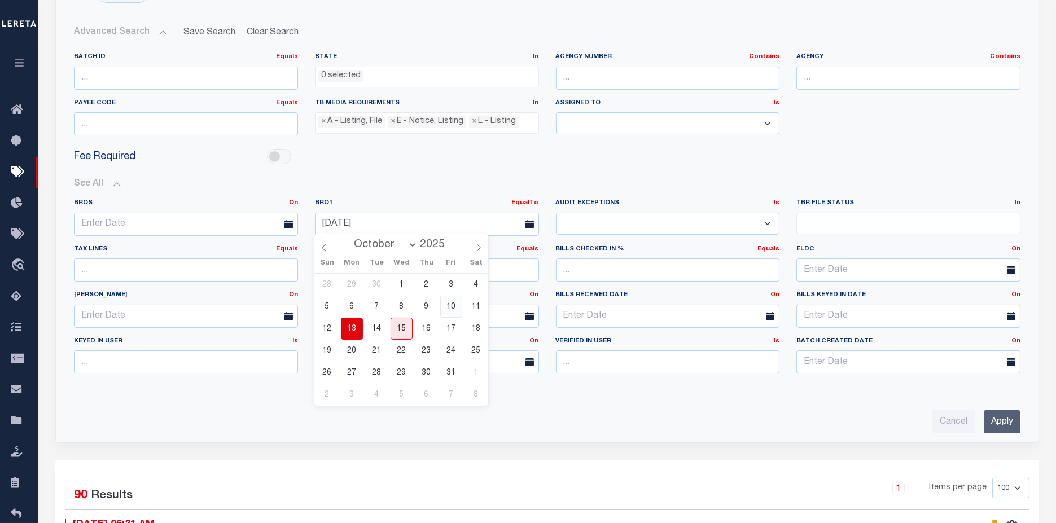
click at [447, 305] on span "10" at bounding box center [451, 307] width 22 height 22
type input "[DATE]"
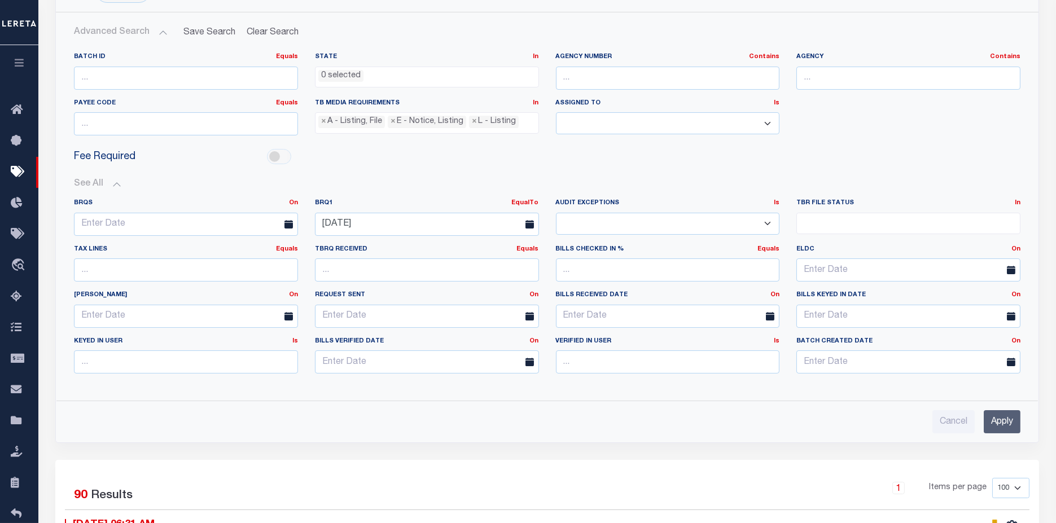
click at [1006, 417] on input "Apply" at bounding box center [1002, 421] width 37 height 23
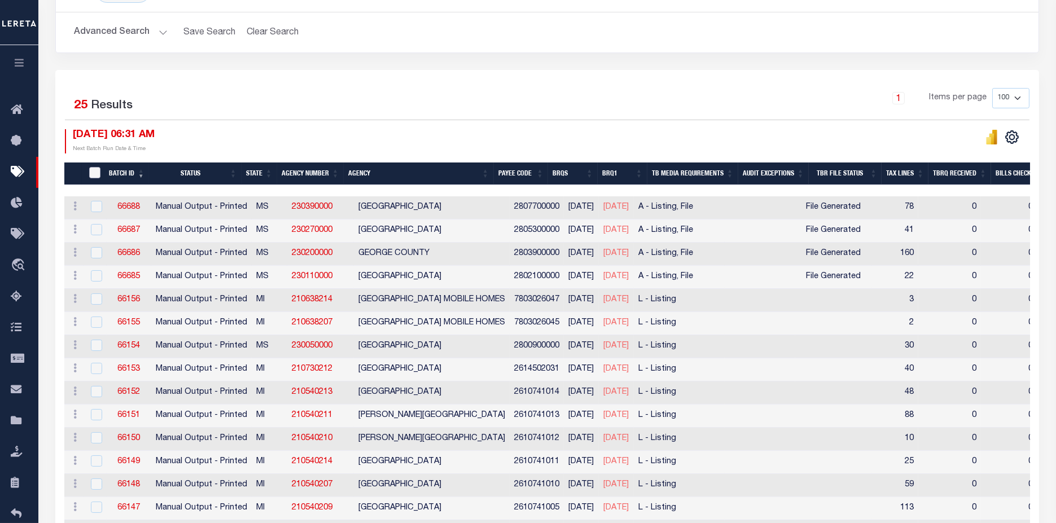
click at [91, 174] on input "TaxBillRequestBatchId" at bounding box center [94, 172] width 11 height 11
checkbox input "true"
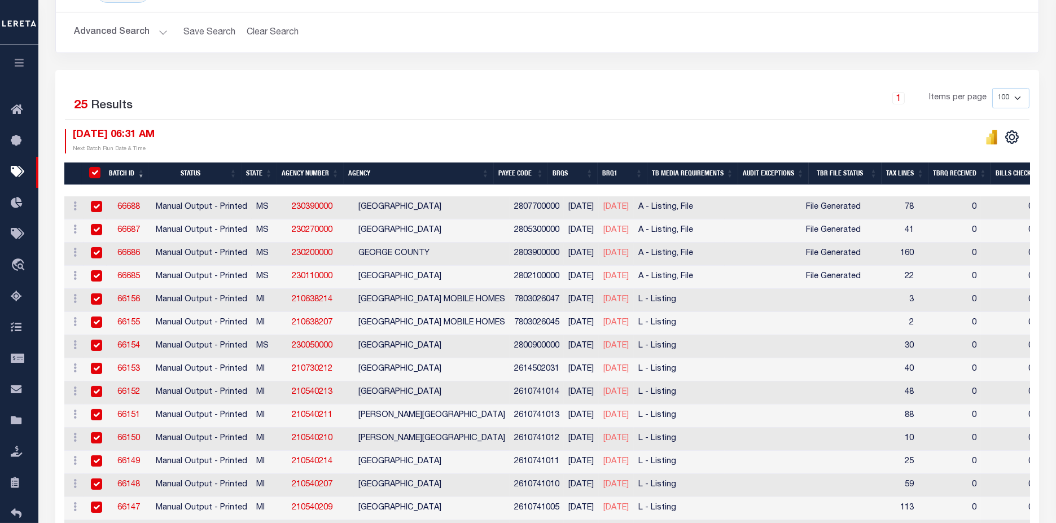
checkbox input "true"
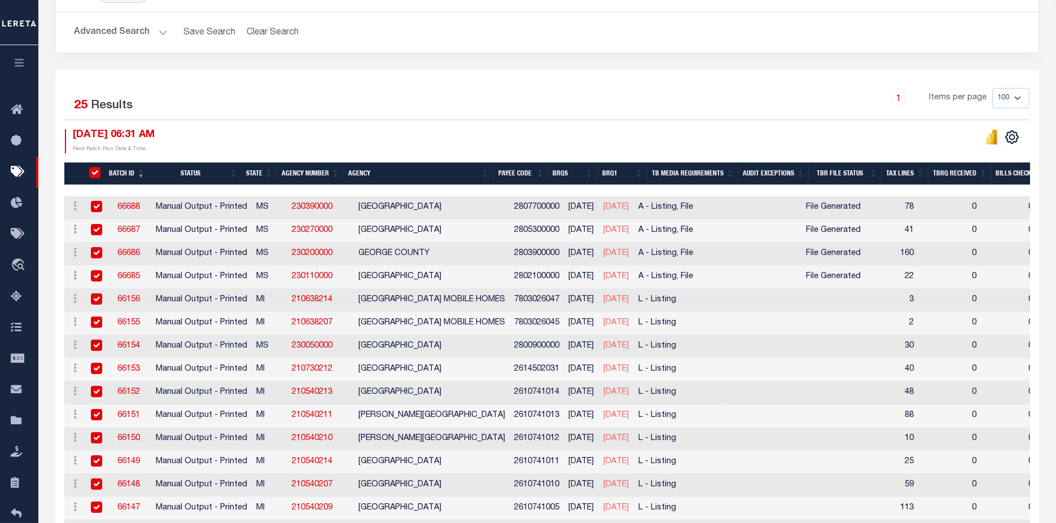
checkbox input "true"
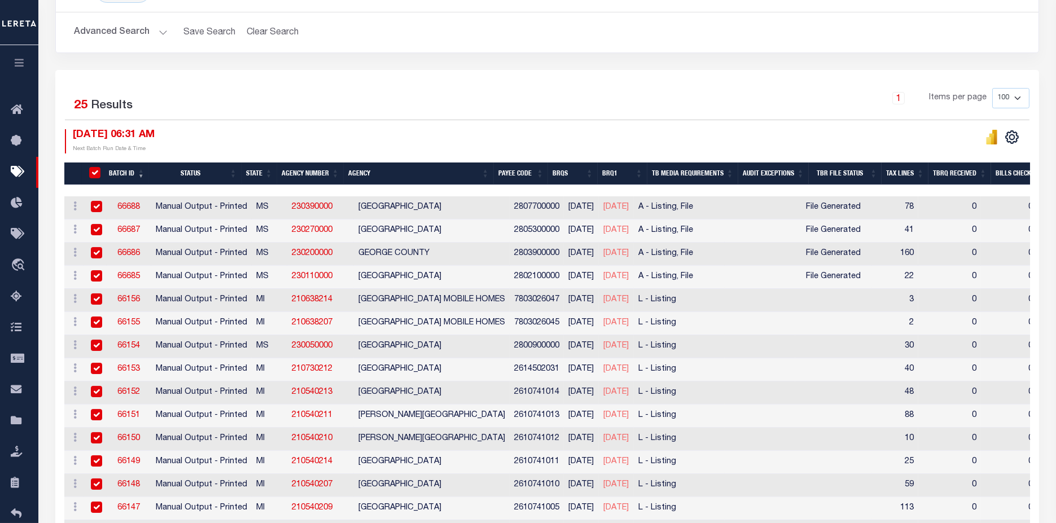
checkbox input "true"
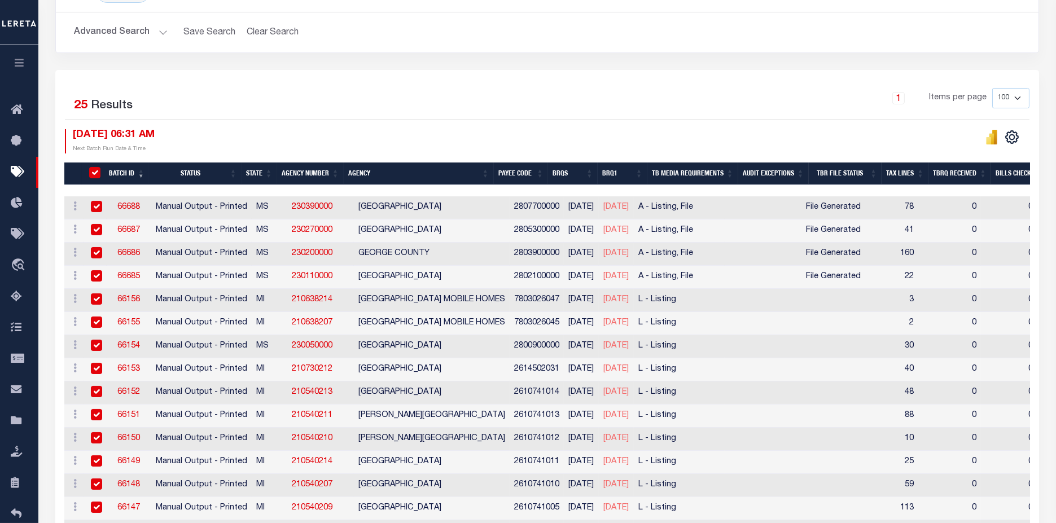
checkbox input "true"
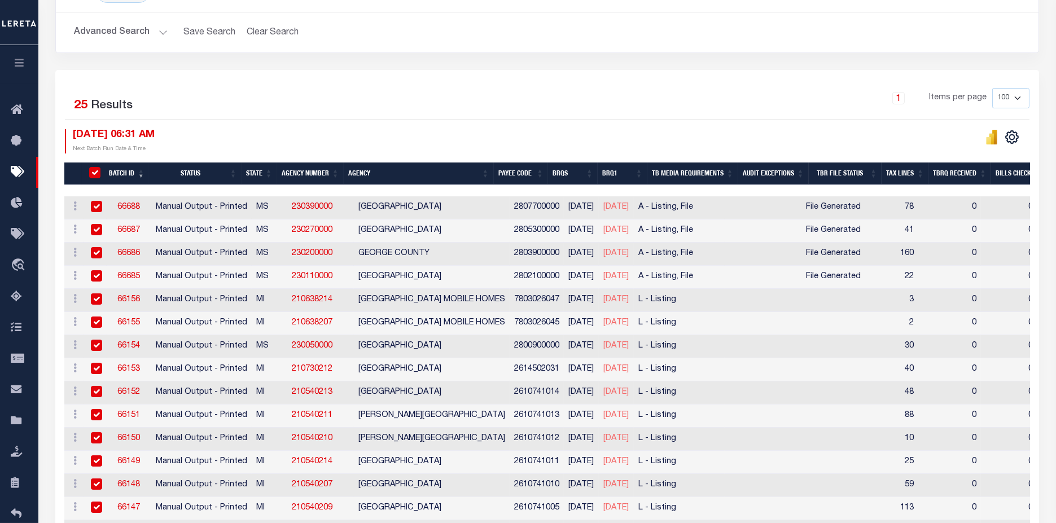
checkbox input "true"
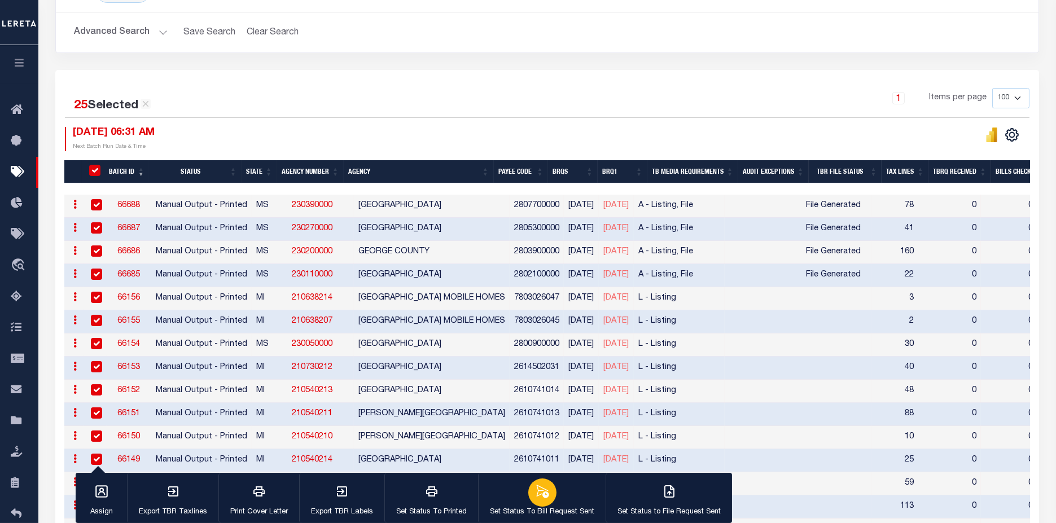
click at [539, 492] on icon "button" at bounding box center [542, 491] width 15 height 15
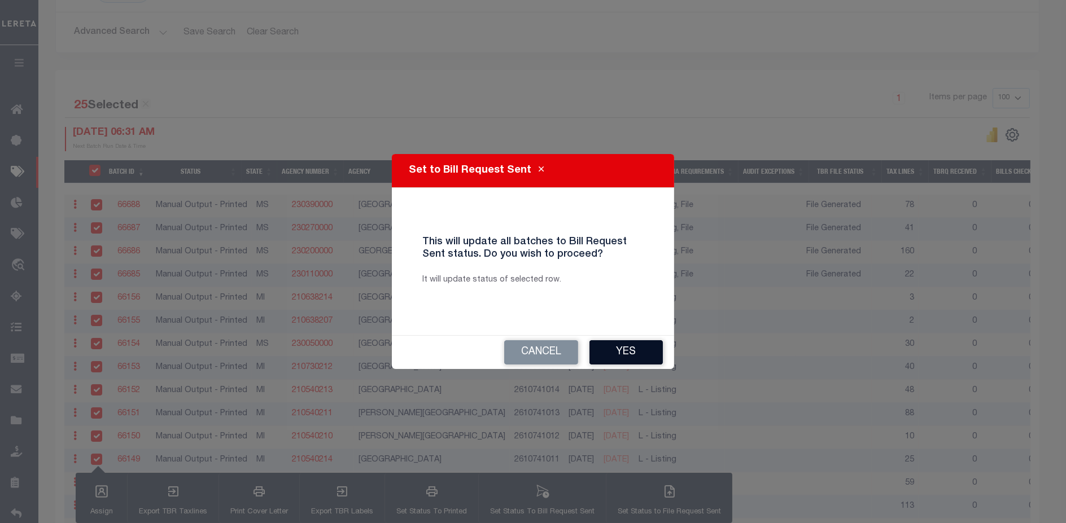
click at [614, 352] on button "Yes" at bounding box center [625, 352] width 73 height 24
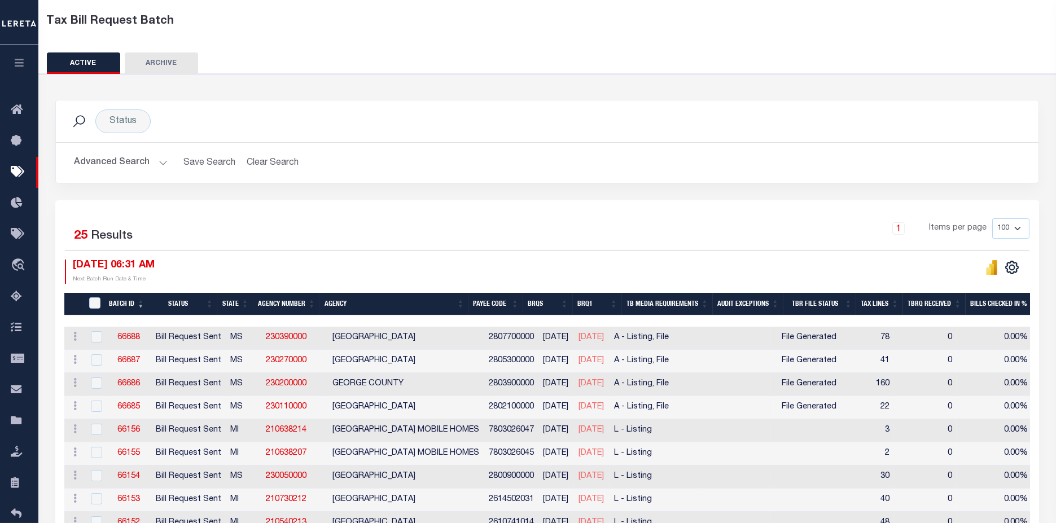
scroll to position [0, 0]
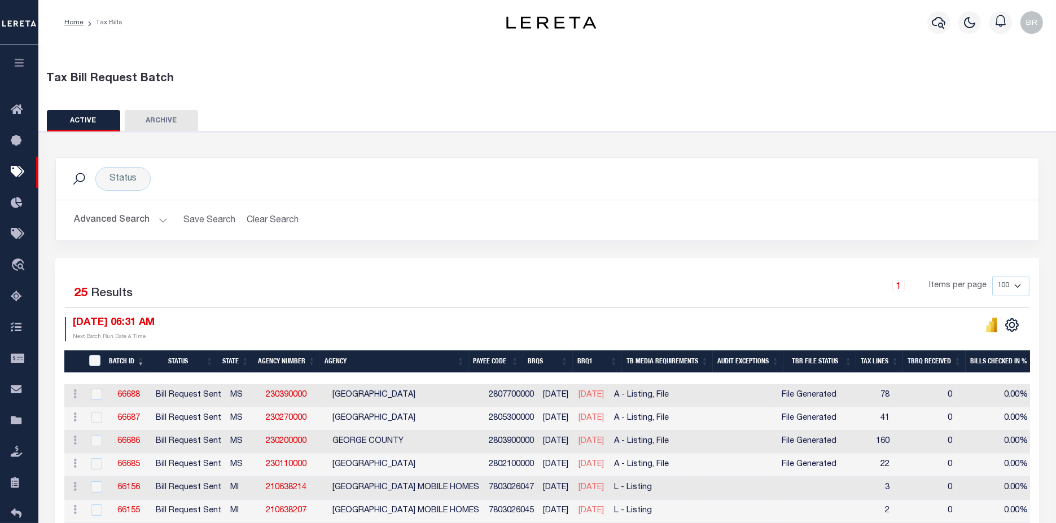
click at [108, 219] on button "Advanced Search" at bounding box center [121, 220] width 94 height 22
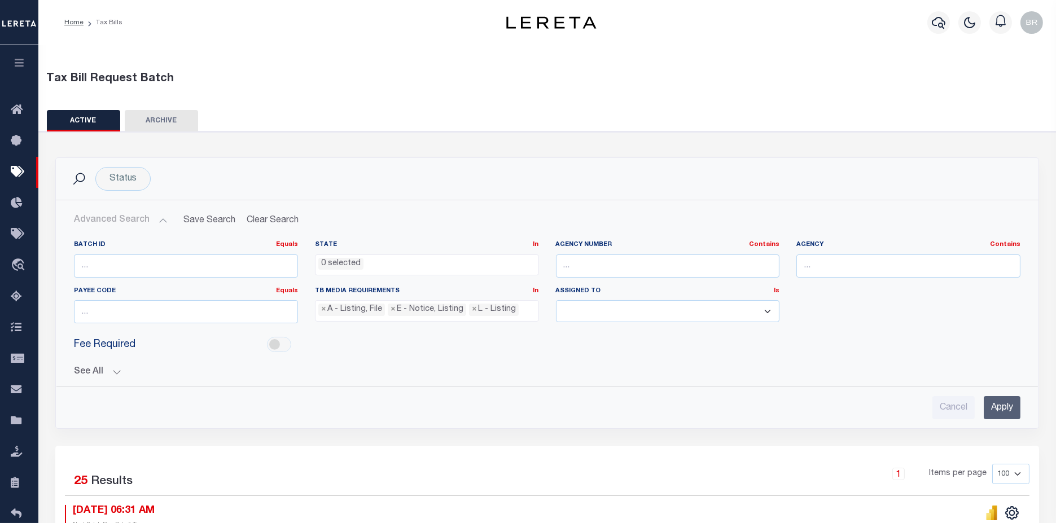
click at [80, 374] on button "See All" at bounding box center [547, 372] width 947 height 11
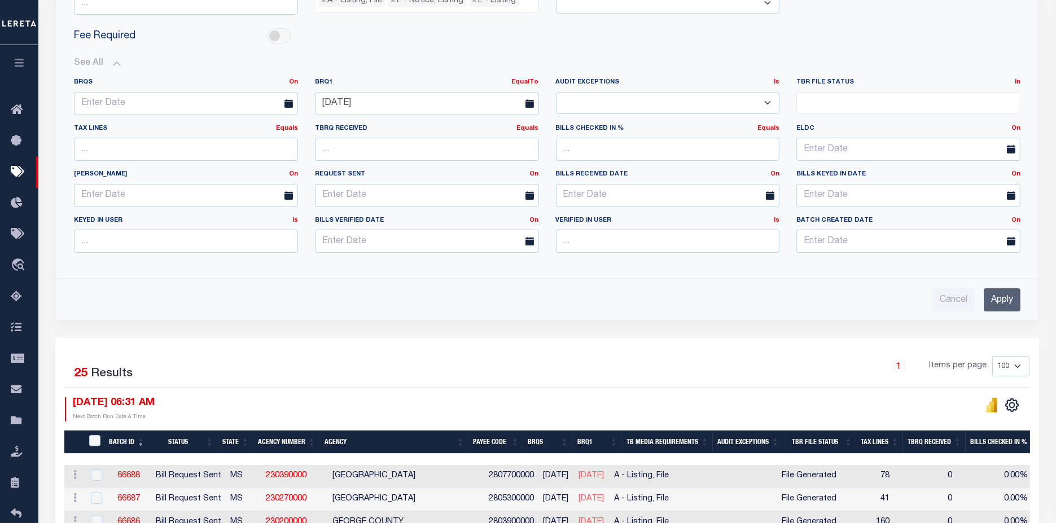
scroll to position [313, 0]
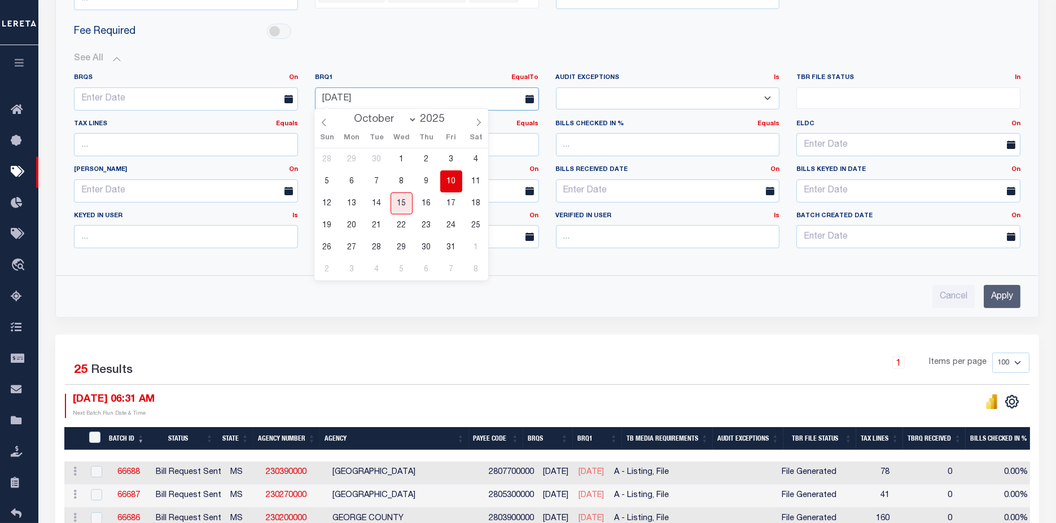
click at [386, 104] on input "[DATE]" at bounding box center [427, 98] width 224 height 23
click at [425, 179] on span "9" at bounding box center [426, 181] width 22 height 22
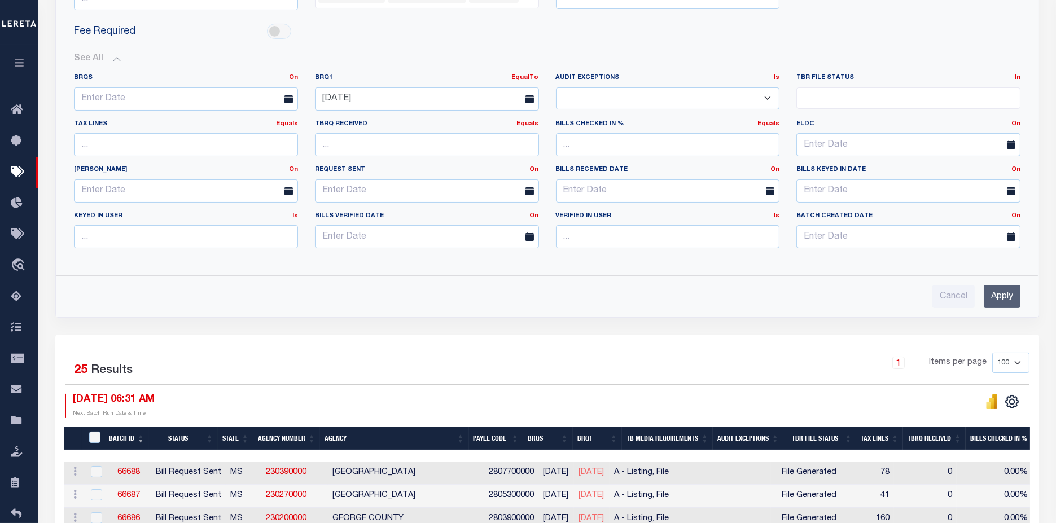
click at [1003, 298] on input "Apply" at bounding box center [1002, 296] width 37 height 23
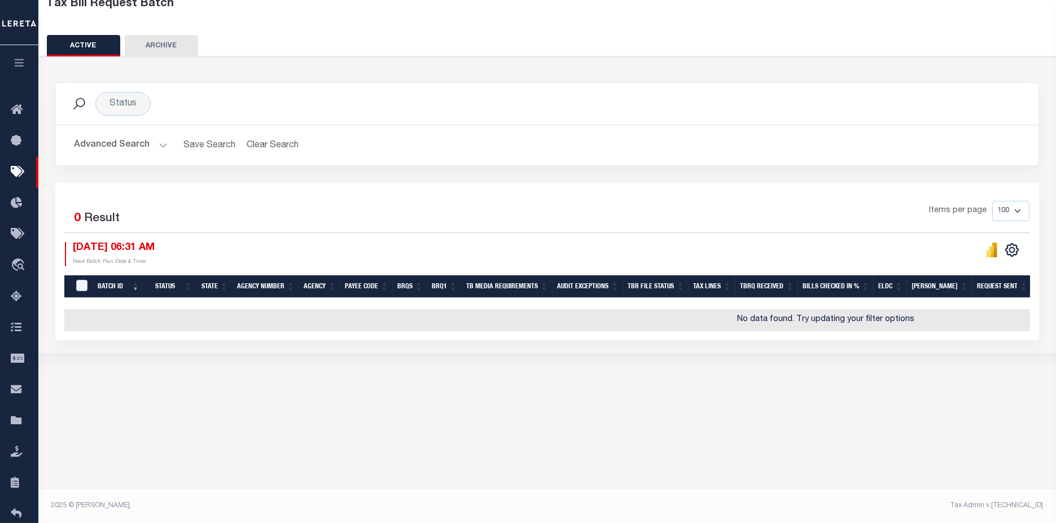
scroll to position [75, 0]
click at [116, 143] on button "Advanced Search" at bounding box center [121, 145] width 94 height 22
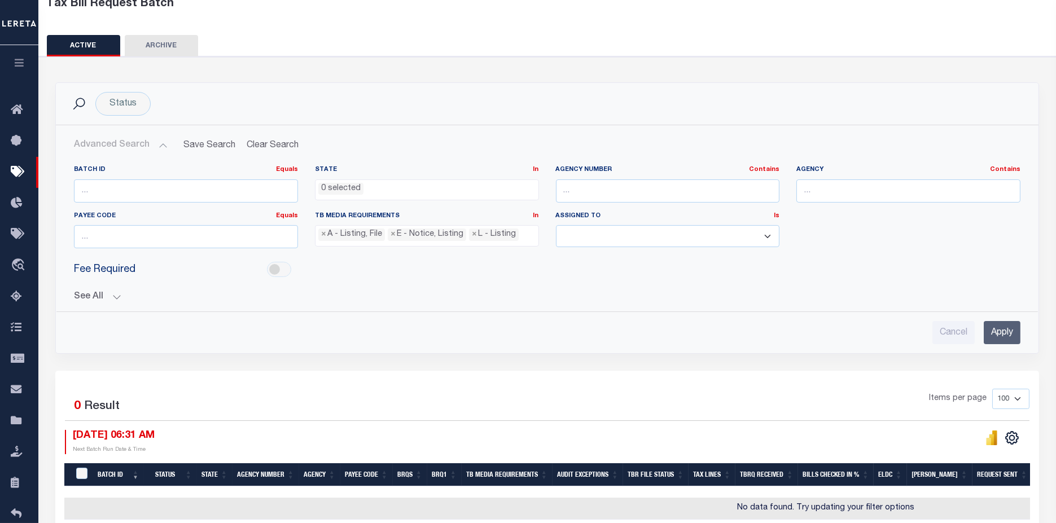
click at [89, 295] on button "See All" at bounding box center [547, 297] width 947 height 11
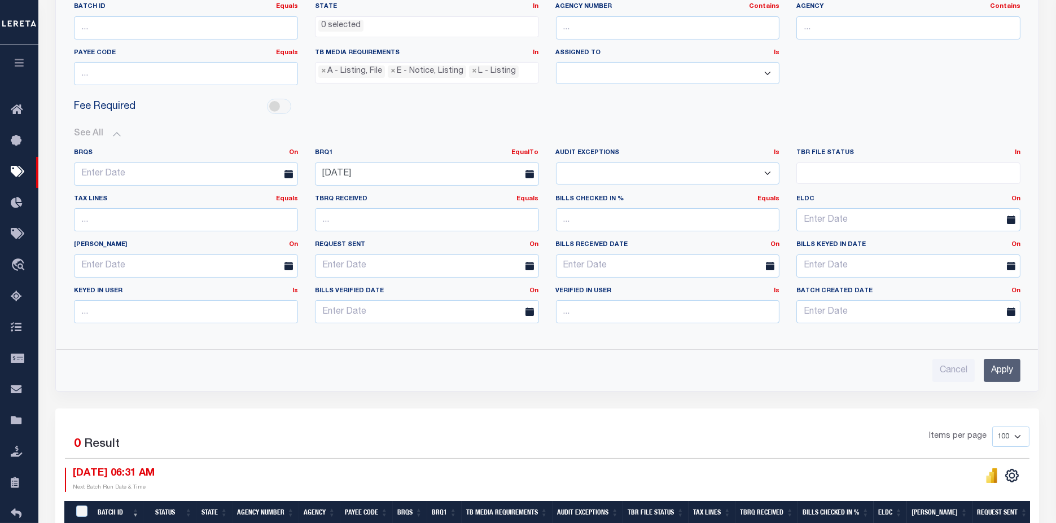
scroll to position [263, 0]
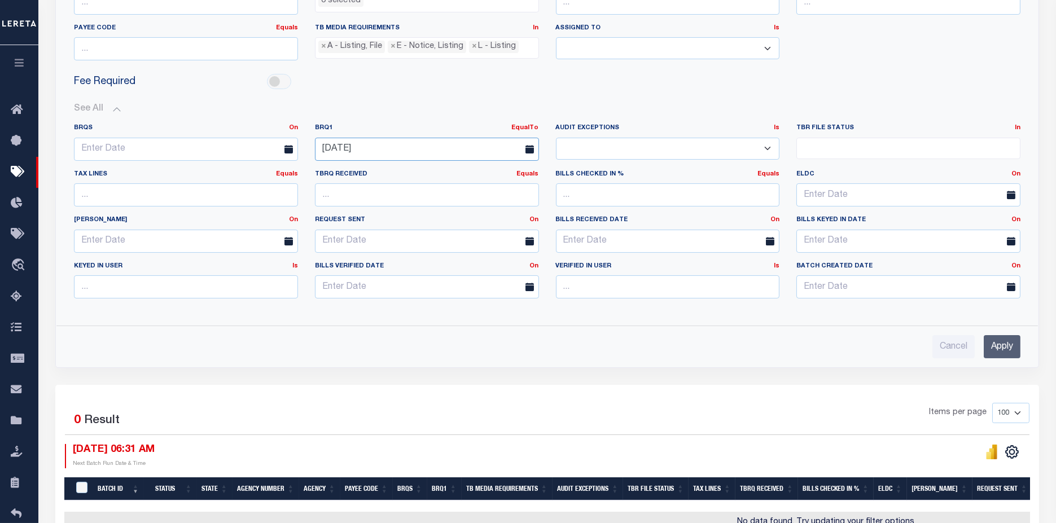
click at [400, 150] on input "[DATE]" at bounding box center [427, 149] width 224 height 23
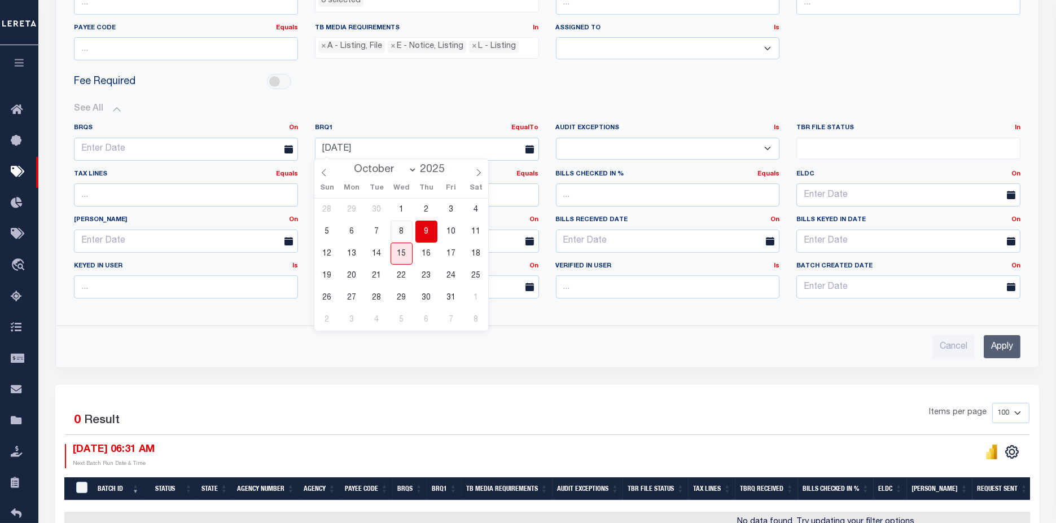
click at [410, 230] on span "8" at bounding box center [402, 232] width 22 height 22
type input "[DATE]"
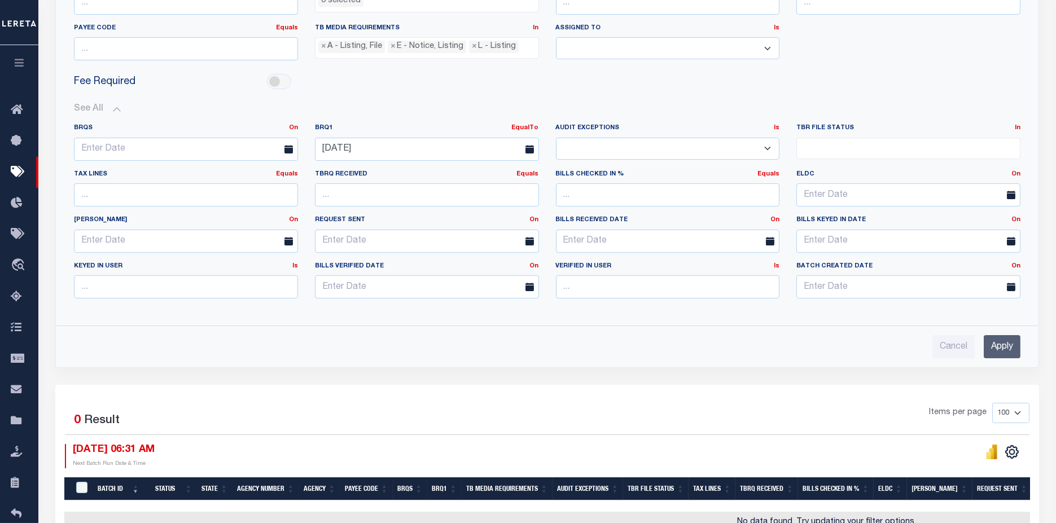
click at [1013, 353] on input "Apply" at bounding box center [1002, 346] width 37 height 23
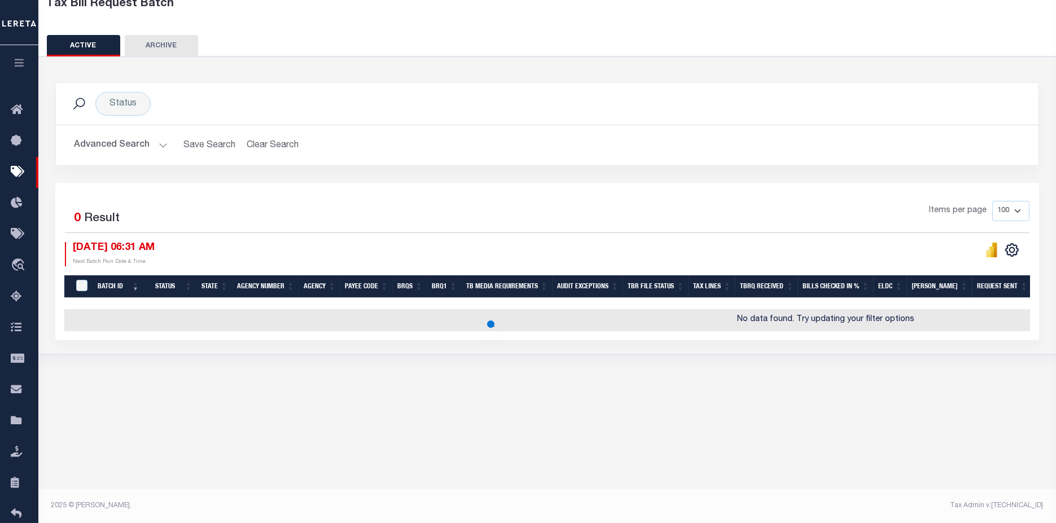
scroll to position [75, 0]
